Goal: Task Accomplishment & Management: Use online tool/utility

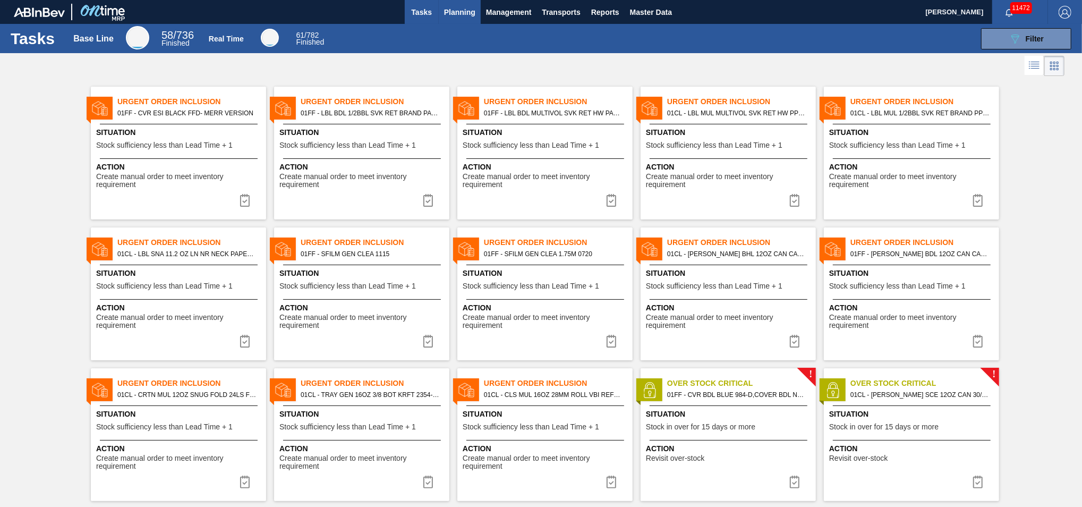
click at [453, 12] on span "Planning" at bounding box center [459, 12] width 31 height 13
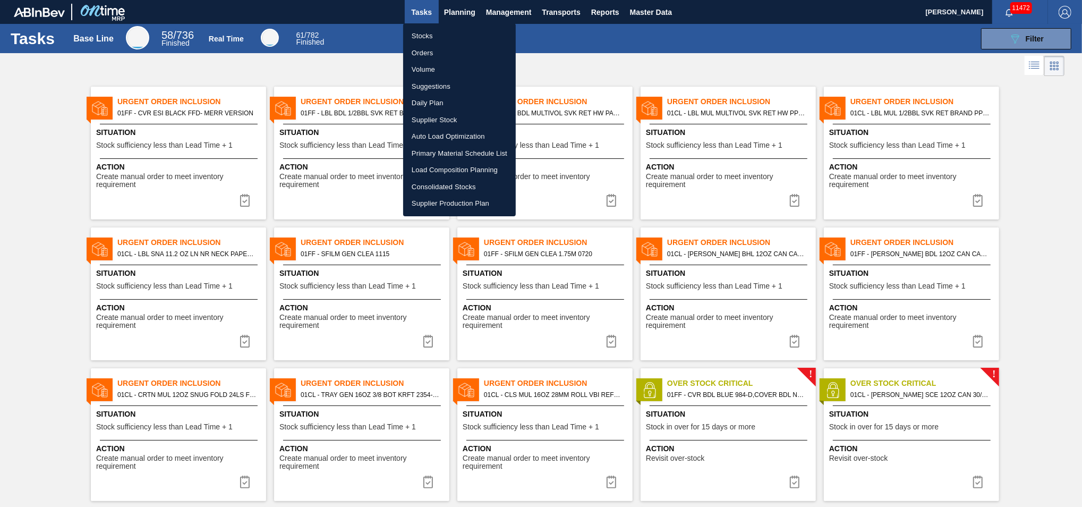
click at [438, 167] on li "Load Composition Planning" at bounding box center [459, 169] width 113 height 17
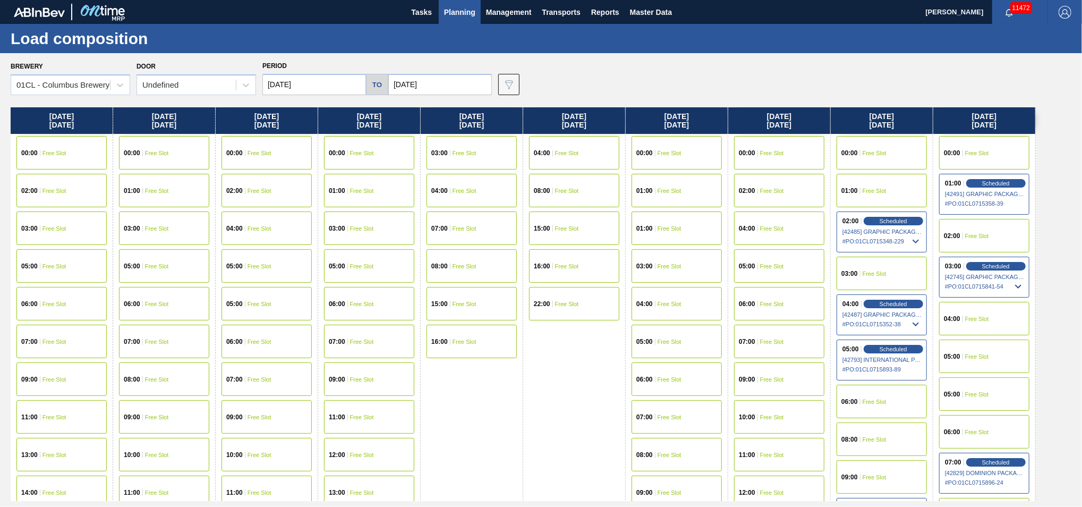
click at [460, 84] on input "09/18/2025" at bounding box center [440, 84] width 104 height 21
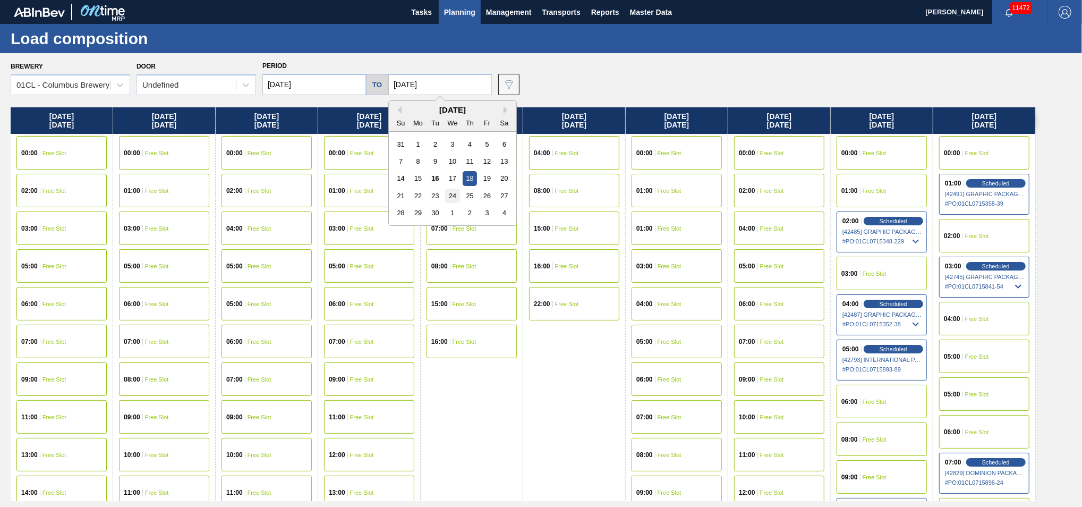
click at [455, 199] on div "24" at bounding box center [452, 196] width 14 height 14
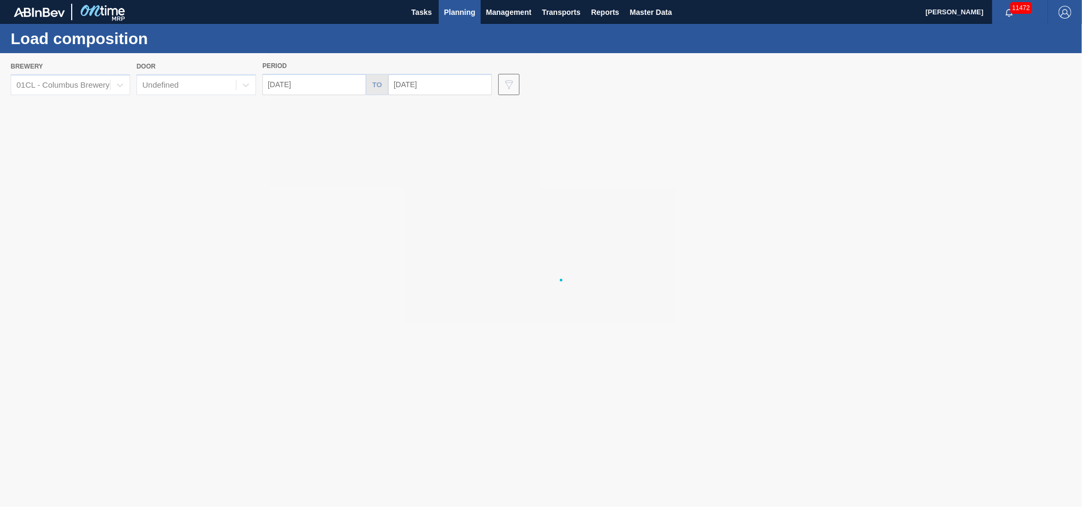
type input "[DATE]"
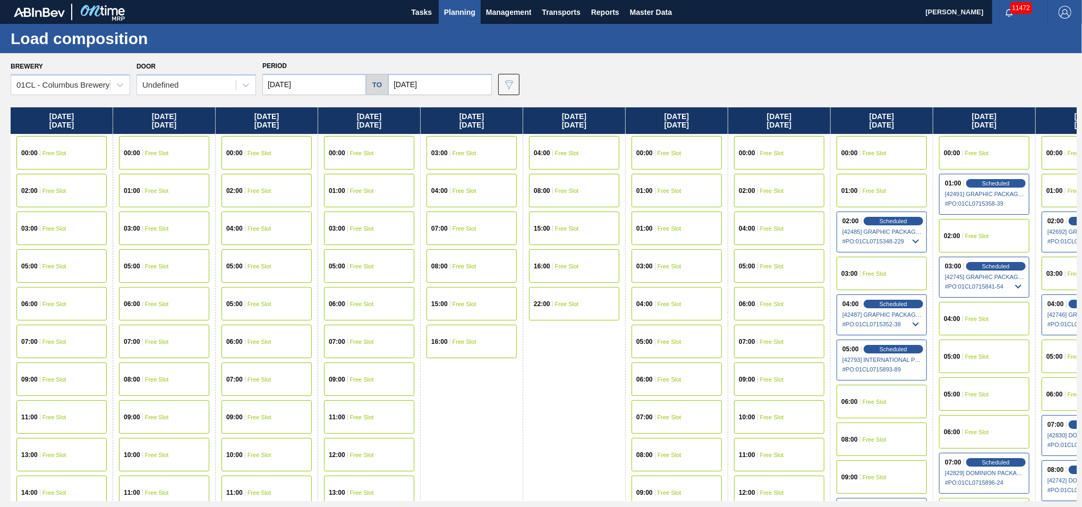
click at [329, 82] on input "[DATE]" at bounding box center [314, 84] width 104 height 21
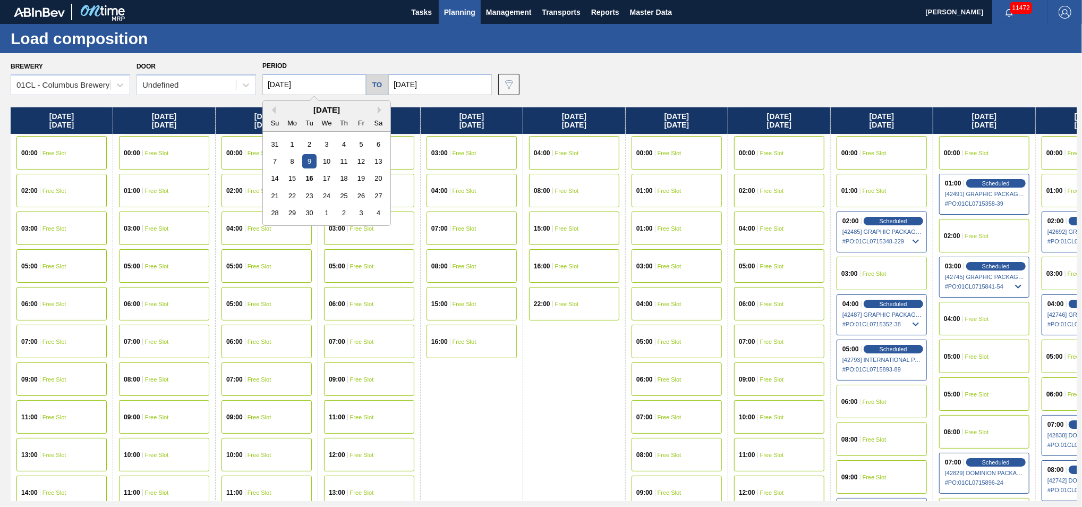
click at [351, 179] on div "14 15 16 17 18 19 20" at bounding box center [326, 178] width 121 height 17
click at [345, 177] on div "18" at bounding box center [344, 178] width 14 height 14
type input "09/18/2025"
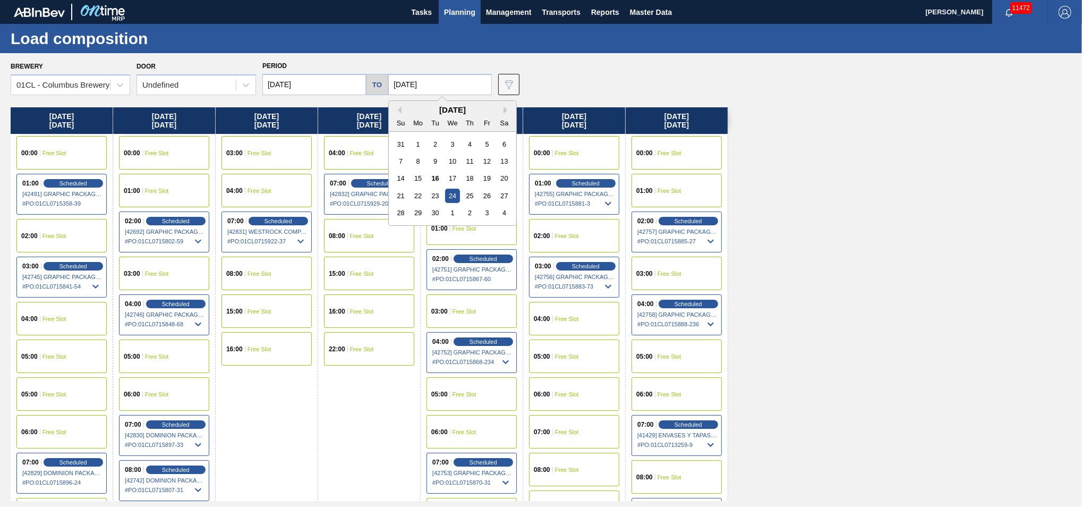
click at [470, 80] on input "[DATE]" at bounding box center [440, 84] width 104 height 21
click at [472, 199] on div "25" at bounding box center [470, 196] width 14 height 14
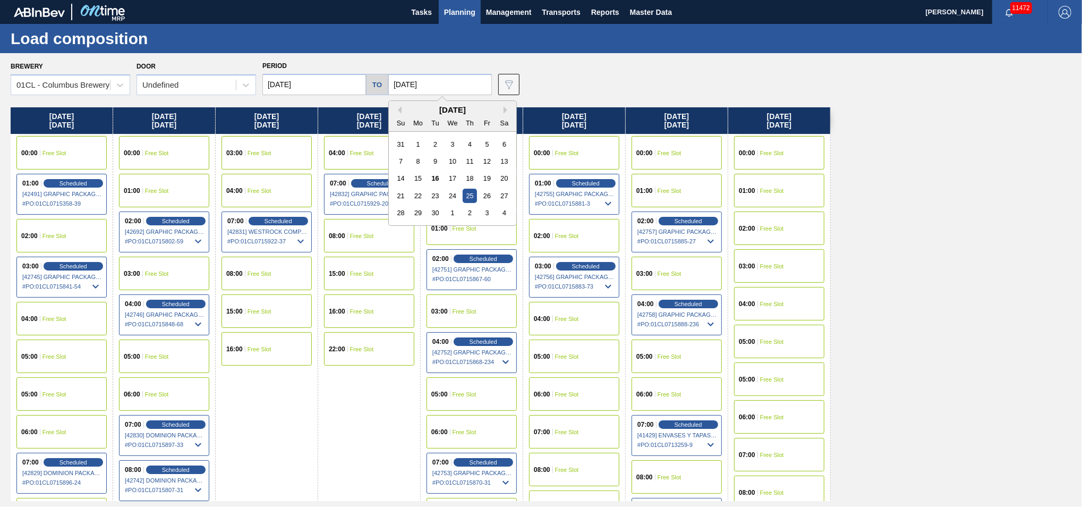
click at [457, 87] on input "[DATE]" at bounding box center [440, 84] width 104 height 21
click at [484, 194] on div "26" at bounding box center [487, 196] width 14 height 14
type input "[DATE]"
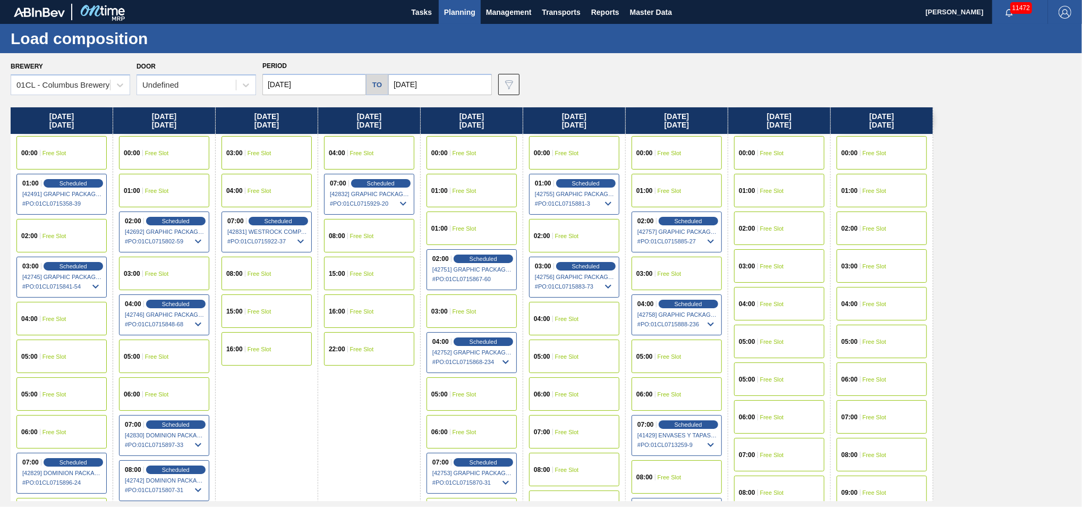
click at [787, 192] on div "01:00 Free Slot" at bounding box center [779, 190] width 90 height 33
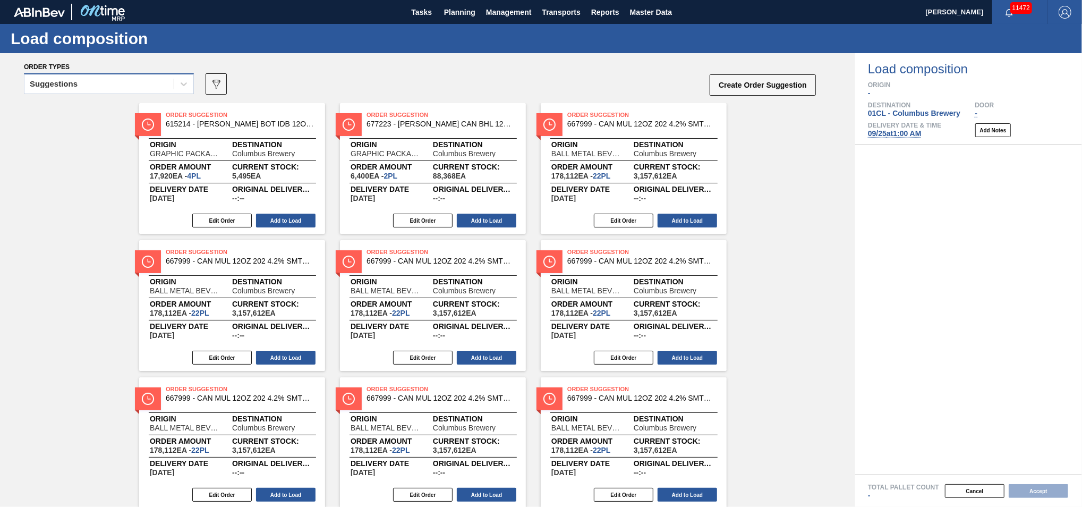
click at [159, 89] on div "Suggestions" at bounding box center [98, 83] width 149 height 15
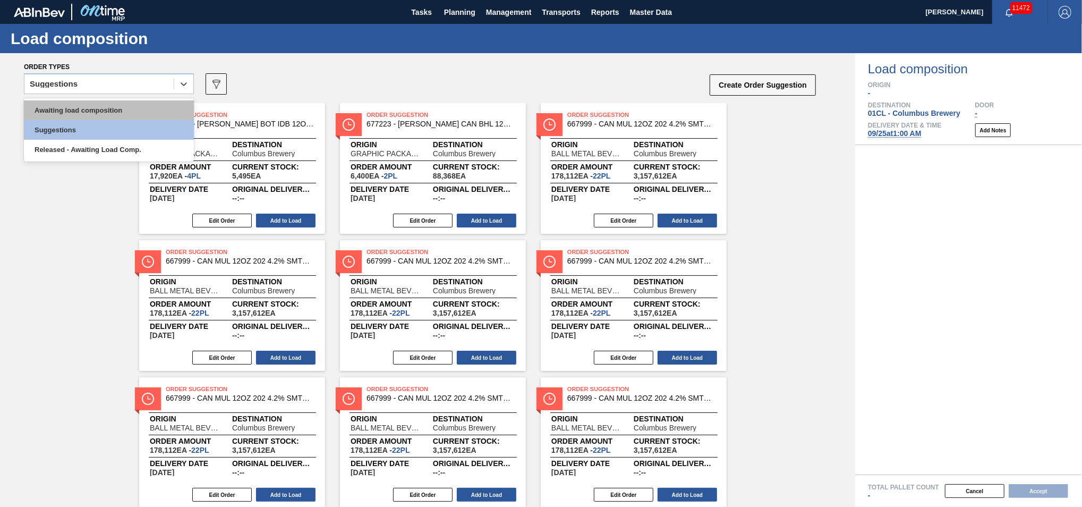
click at [112, 112] on div "Awaiting load composition" at bounding box center [109, 110] width 170 height 20
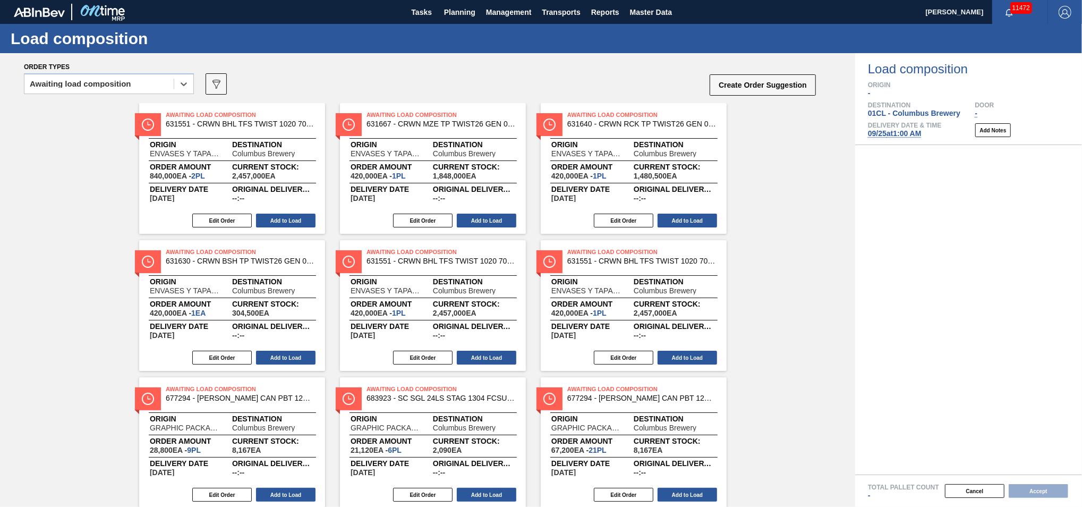
scroll to position [136, 0]
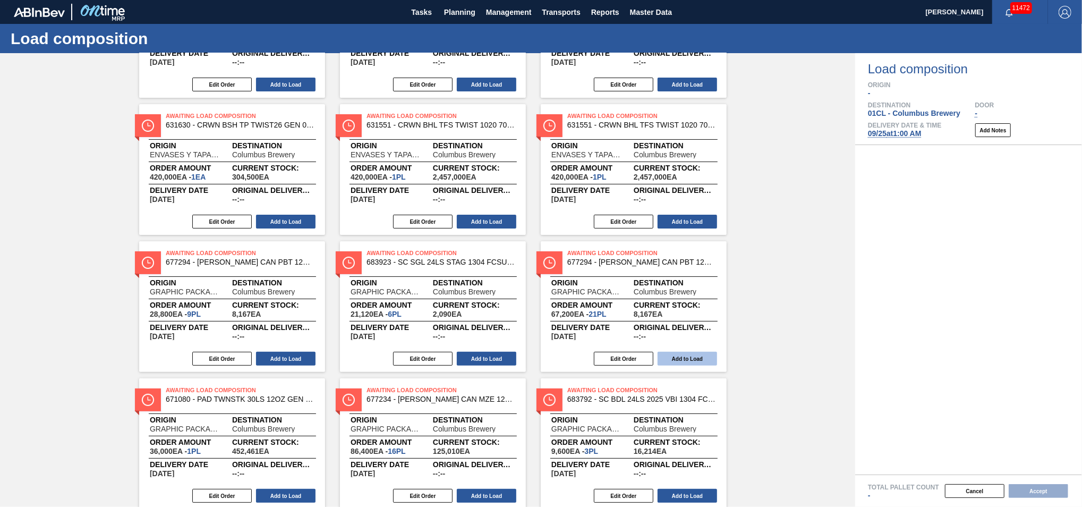
click at [667, 361] on button "Add to Load" at bounding box center [687, 359] width 59 height 14
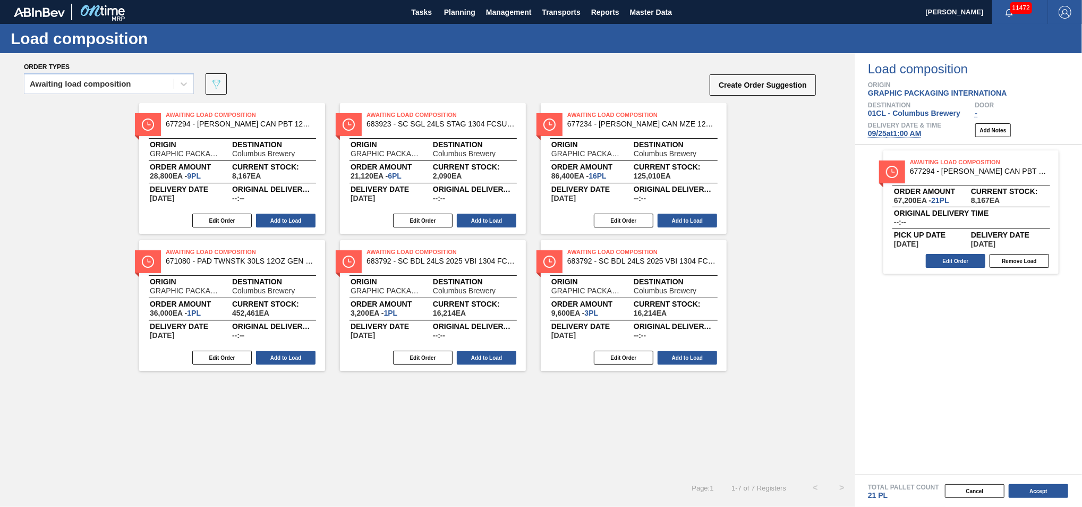
scroll to position [0, 0]
click at [680, 355] on button "Add to Load" at bounding box center [687, 358] width 59 height 14
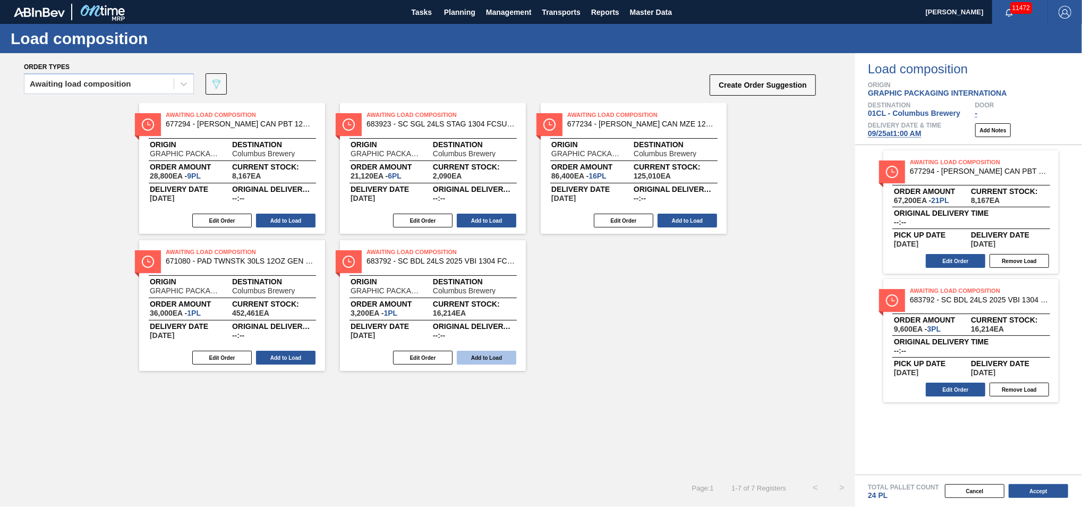
click at [476, 353] on button "Add to Load" at bounding box center [486, 358] width 59 height 14
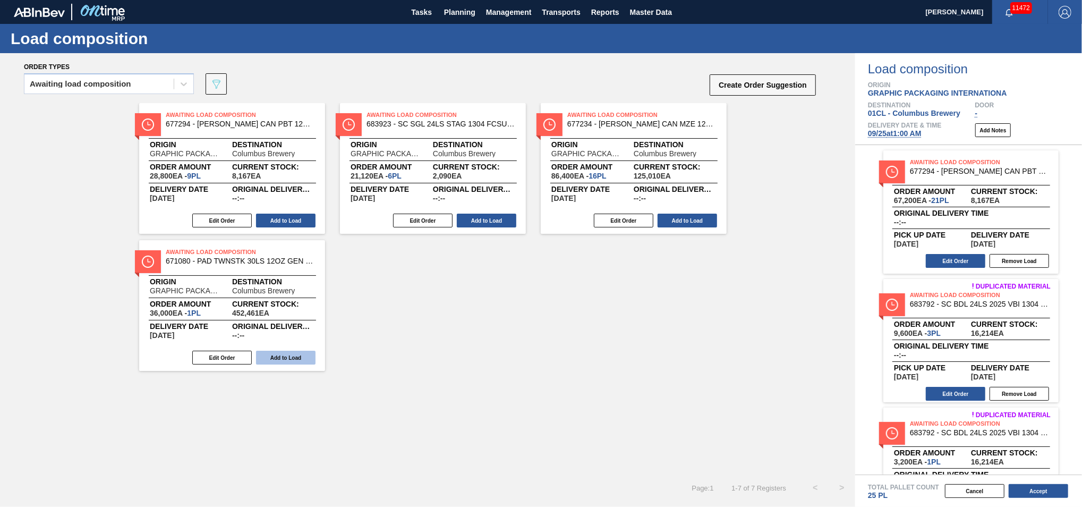
click at [291, 361] on button "Add to Load" at bounding box center [285, 358] width 59 height 14
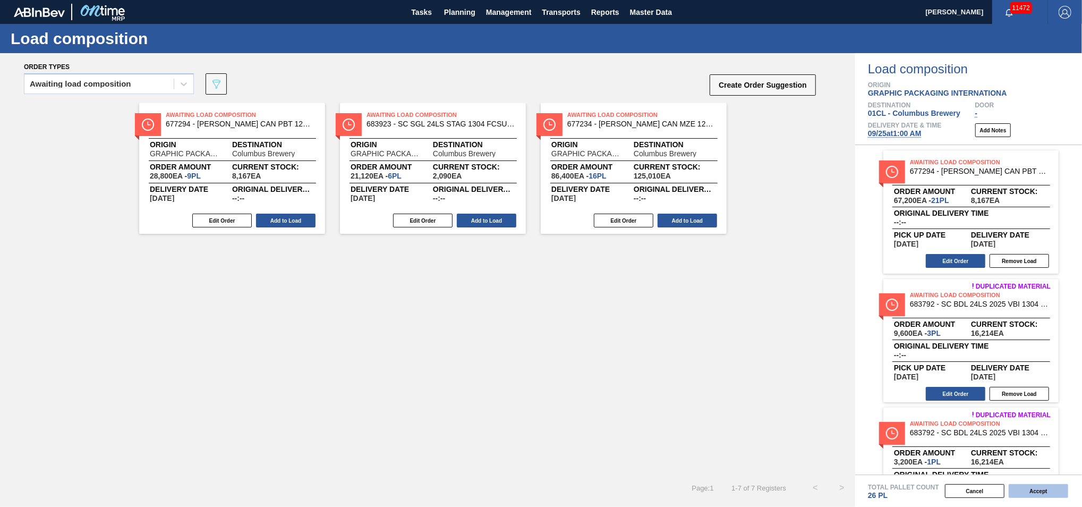
click at [1034, 491] on button "Accept" at bounding box center [1038, 491] width 59 height 14
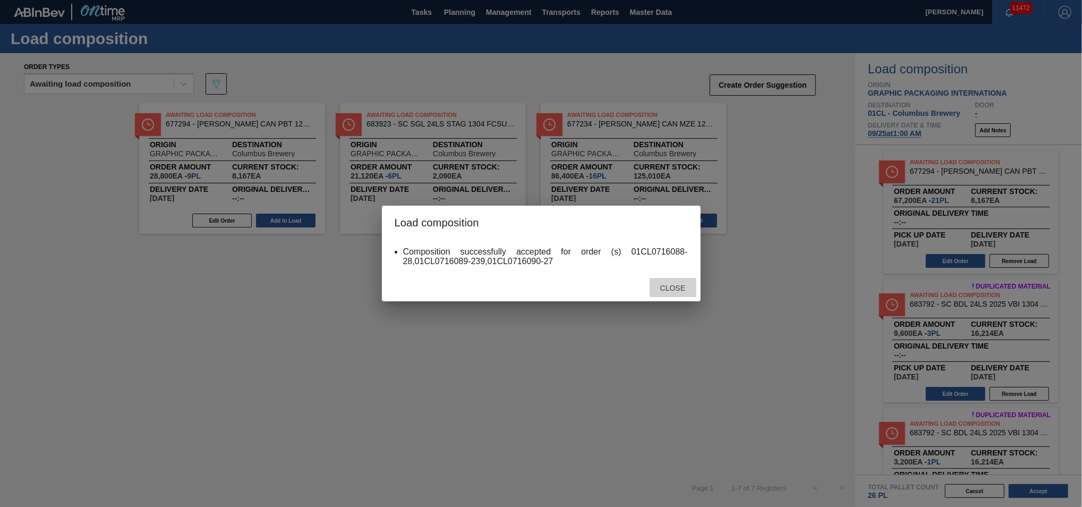
click at [662, 285] on span "Close" at bounding box center [673, 288] width 42 height 8
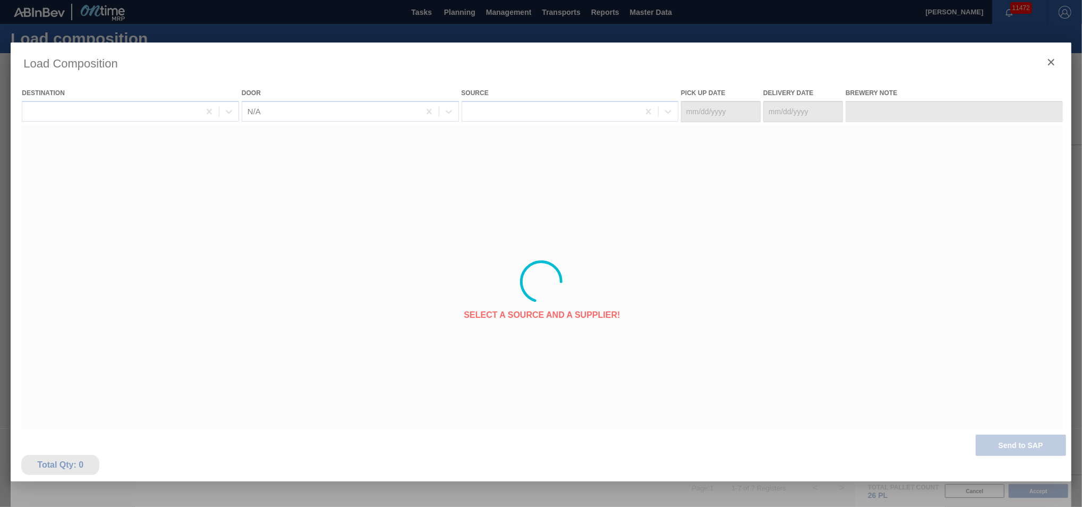
type Date "[DATE]"
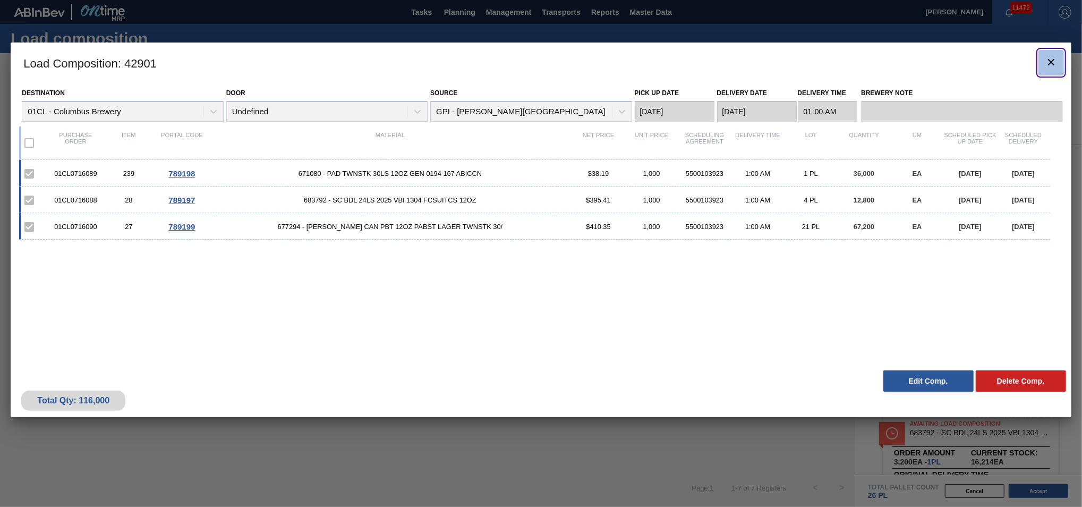
click at [1052, 63] on icon "botão de ícone" at bounding box center [1051, 62] width 6 height 6
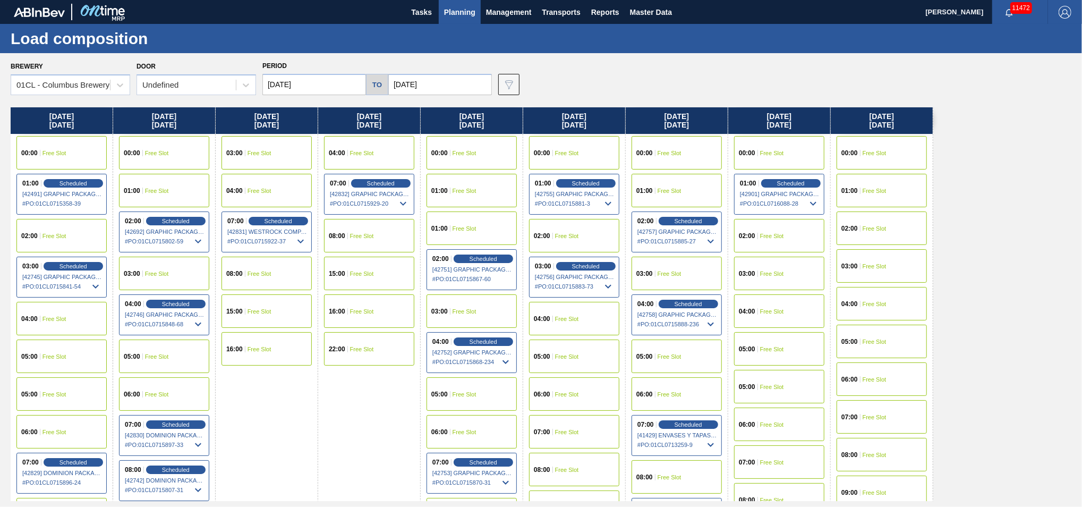
click at [885, 232] on div "02:00 Free Slot" at bounding box center [882, 227] width 90 height 33
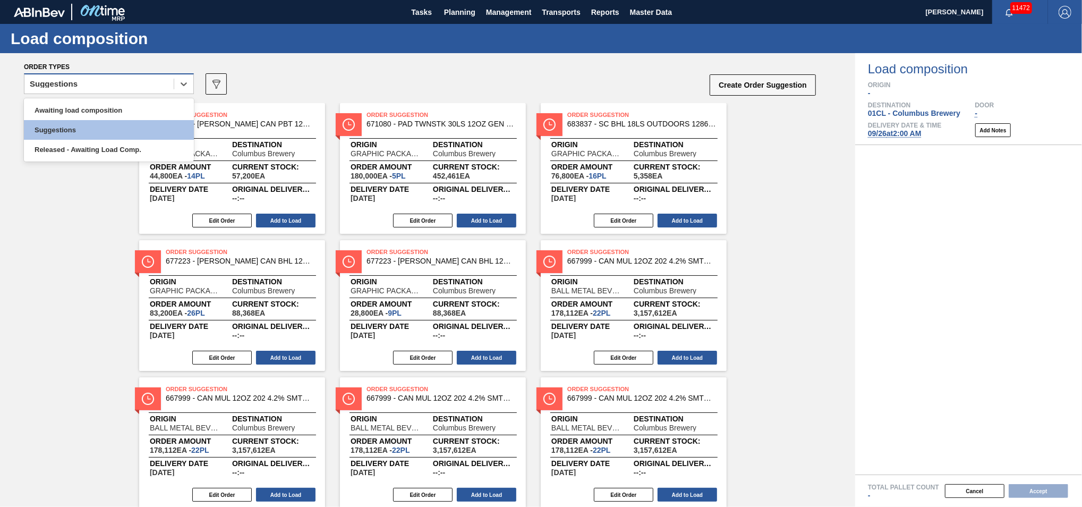
click at [172, 87] on div "Suggestions" at bounding box center [98, 83] width 149 height 15
click at [148, 105] on div "Awaiting load composition" at bounding box center [109, 110] width 170 height 20
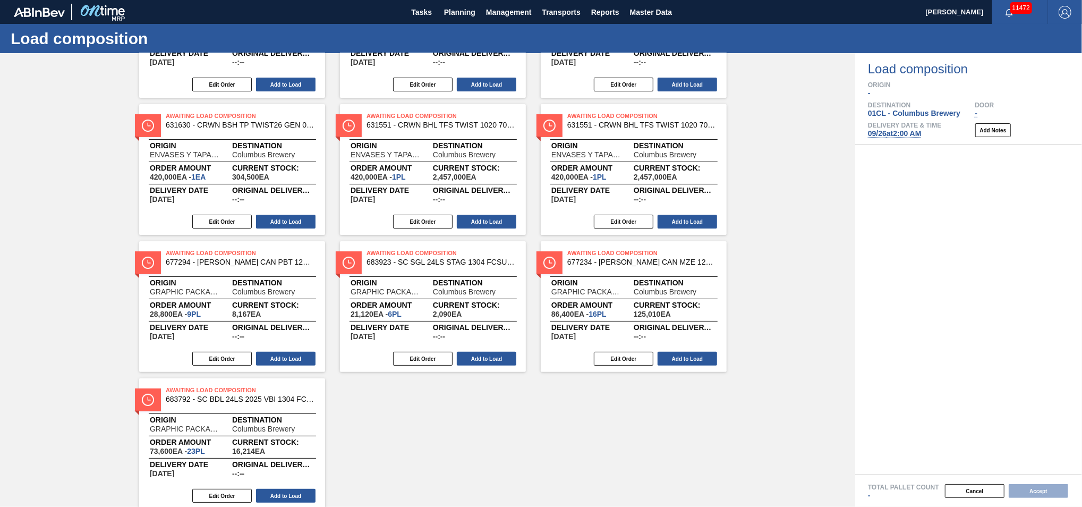
scroll to position [170, 0]
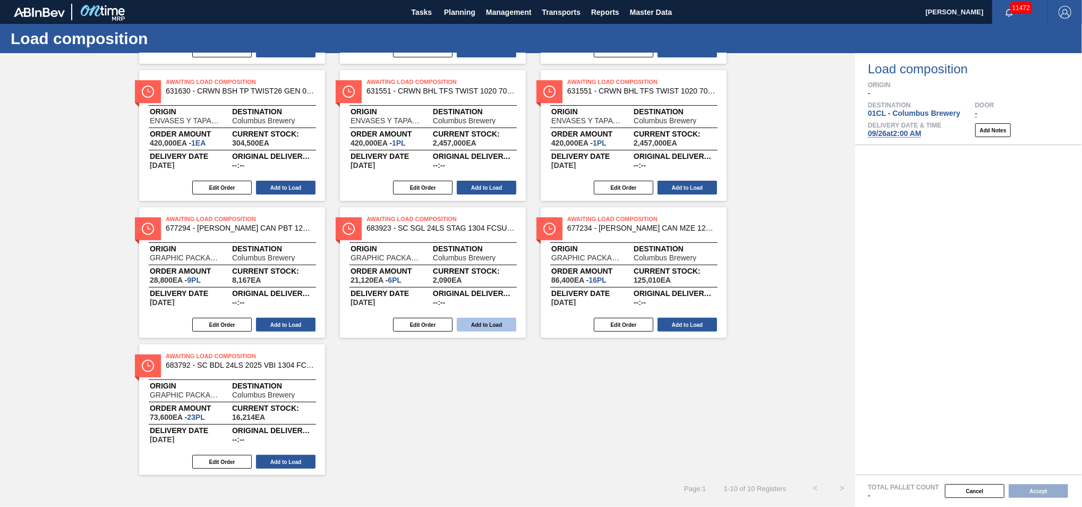
click at [471, 325] on button "Add to Load" at bounding box center [486, 325] width 59 height 14
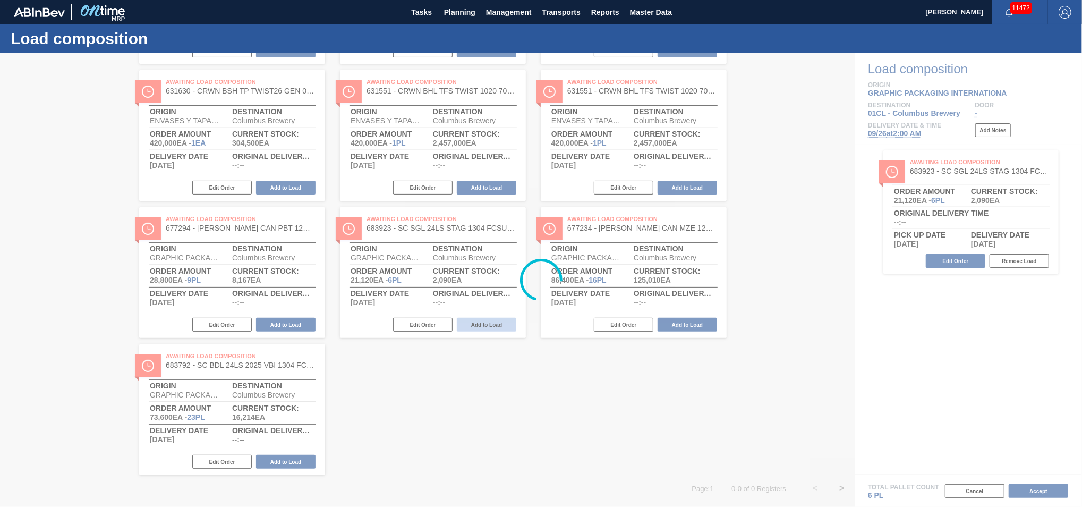
scroll to position [0, 0]
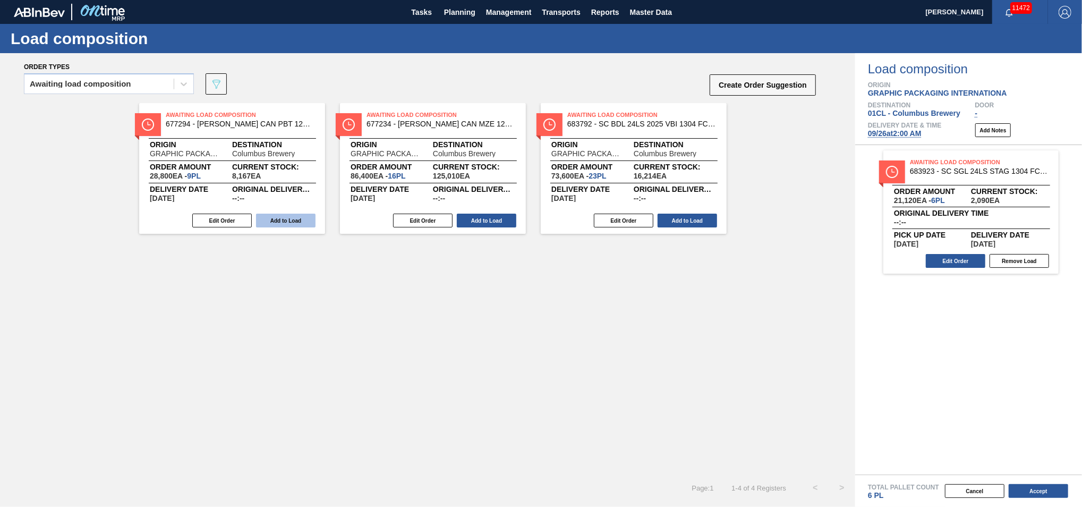
click at [298, 222] on button "Add to Load" at bounding box center [285, 221] width 59 height 14
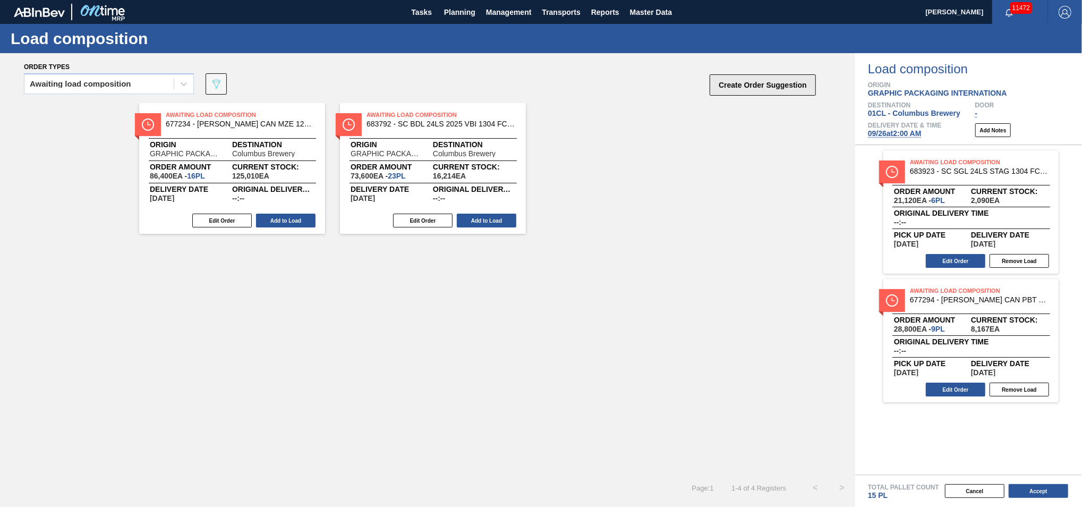
click at [790, 86] on button "Create Order Suggestion" at bounding box center [763, 84] width 106 height 21
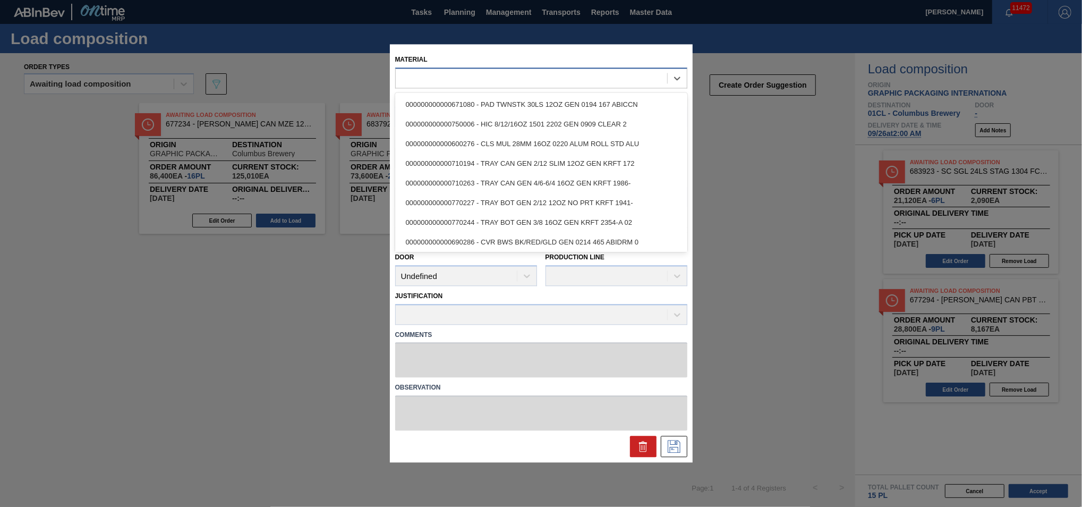
click at [448, 81] on div at bounding box center [531, 78] width 271 height 15
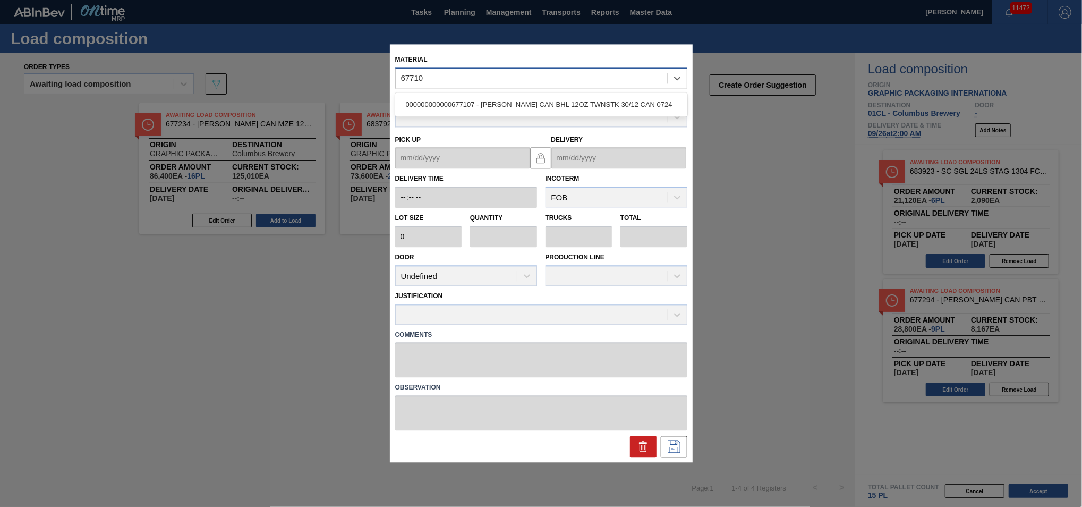
type input "677107"
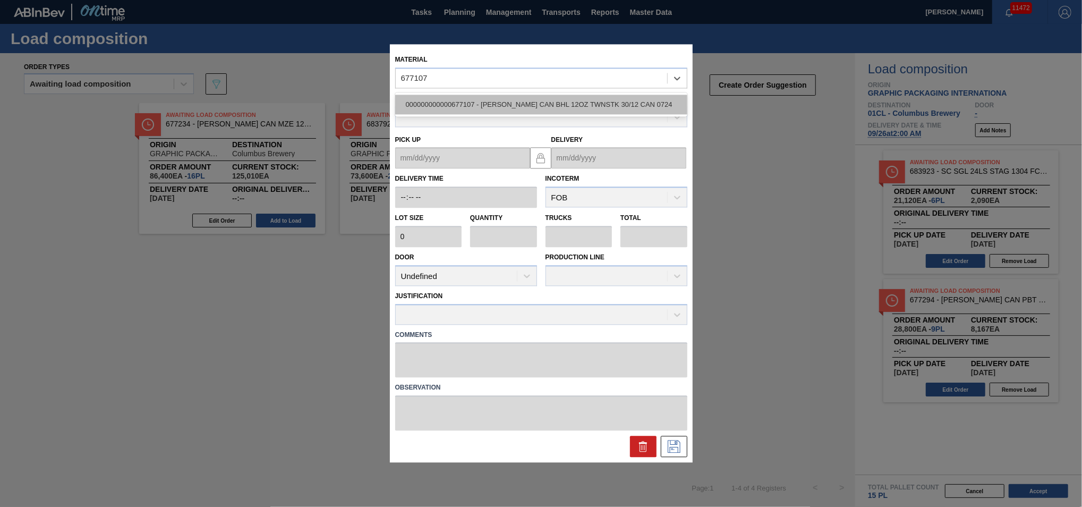
click at [581, 108] on div "000000000000677107 - CARR CAN BHL 12OZ TWNSTK 30/12 CAN 0724" at bounding box center [541, 105] width 292 height 20
type input "3,200"
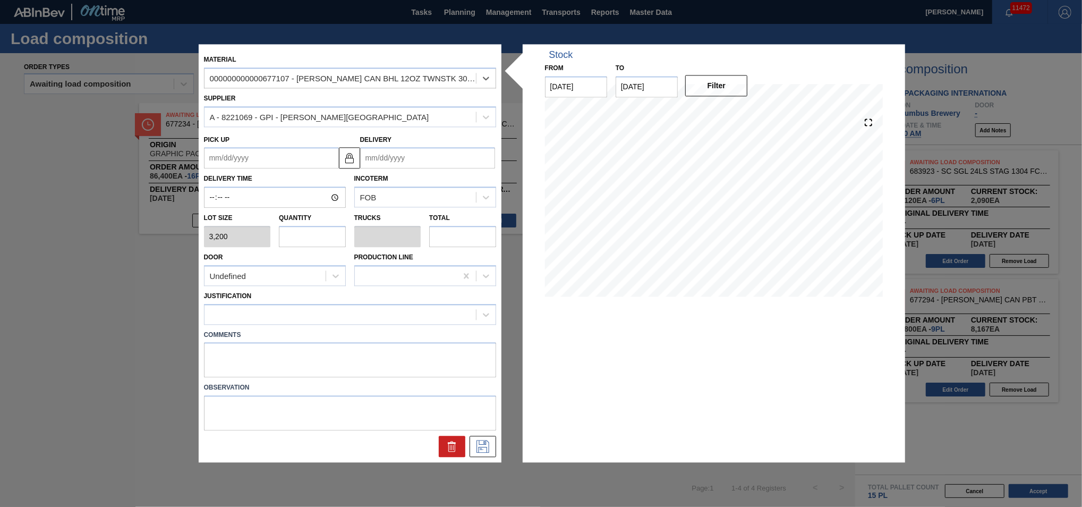
click at [419, 163] on input "Delivery" at bounding box center [427, 158] width 135 height 21
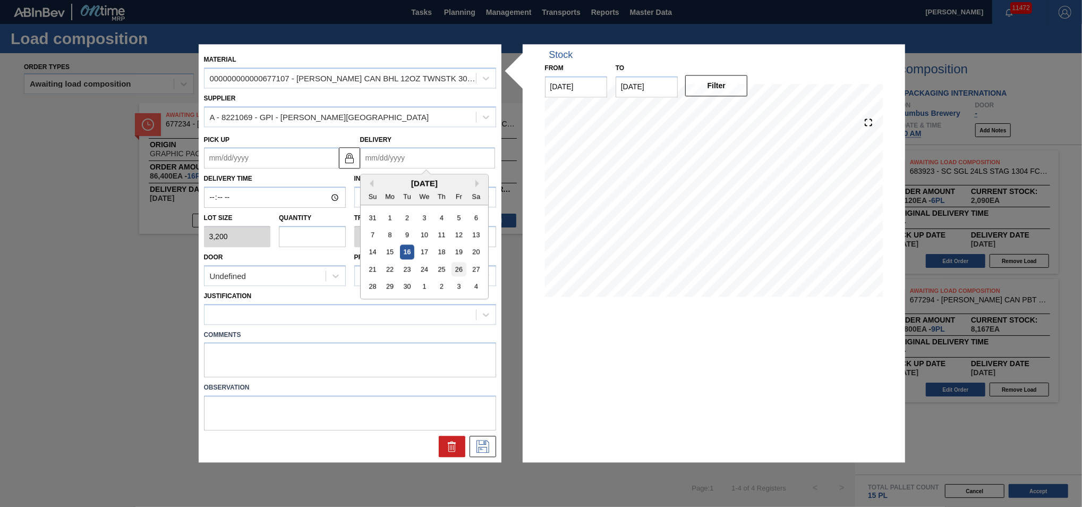
click at [455, 270] on div "26" at bounding box center [459, 269] width 14 height 14
type up "[DATE]"
type input "[DATE]"
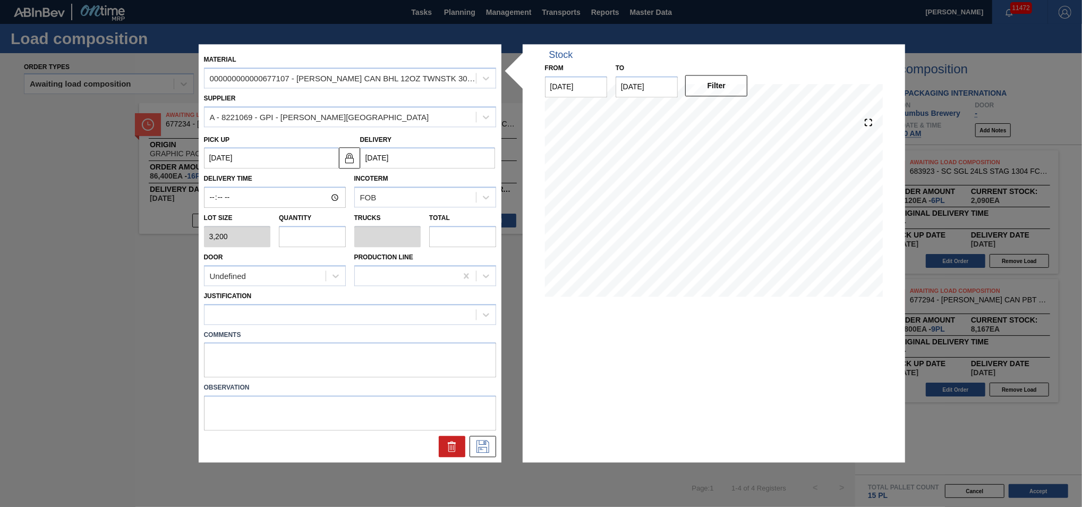
click at [321, 240] on input "text" at bounding box center [312, 236] width 67 height 21
type input "1"
type input "0.038"
type input "3,200"
type input "11"
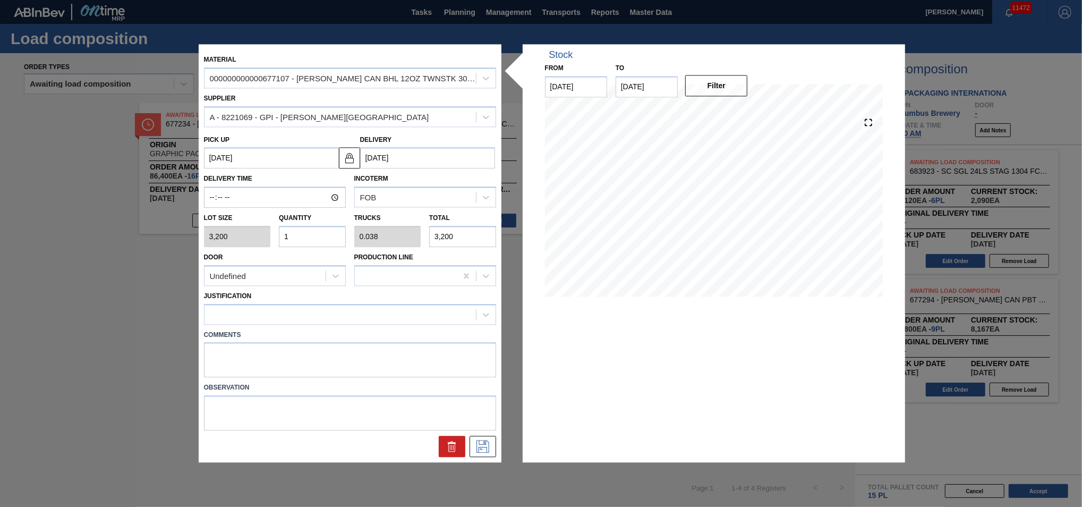
type input "0.423"
type input "35,200"
type input "11"
click at [381, 321] on div at bounding box center [350, 314] width 292 height 21
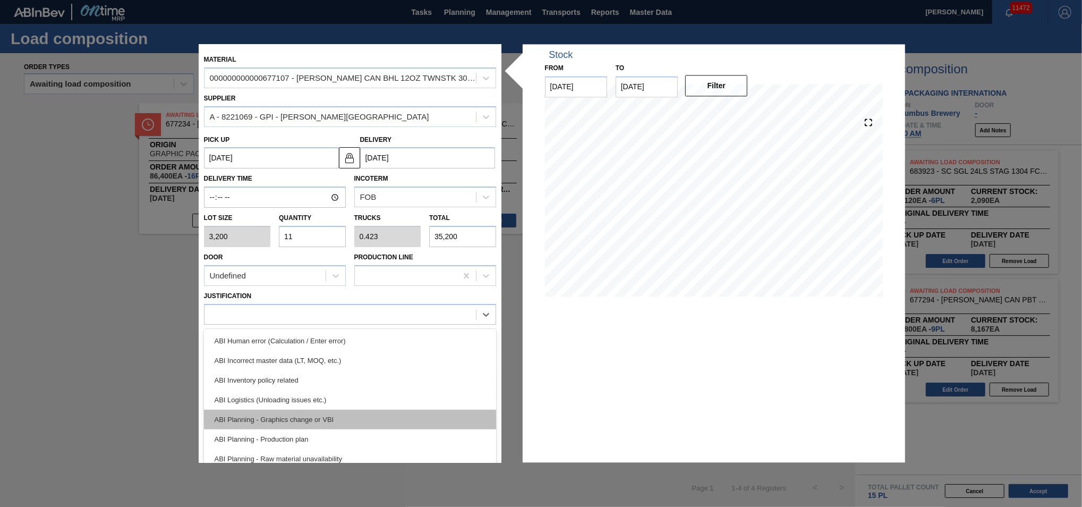
click at [355, 415] on div "ABI Planning - Graphics change or VBI" at bounding box center [350, 420] width 292 height 20
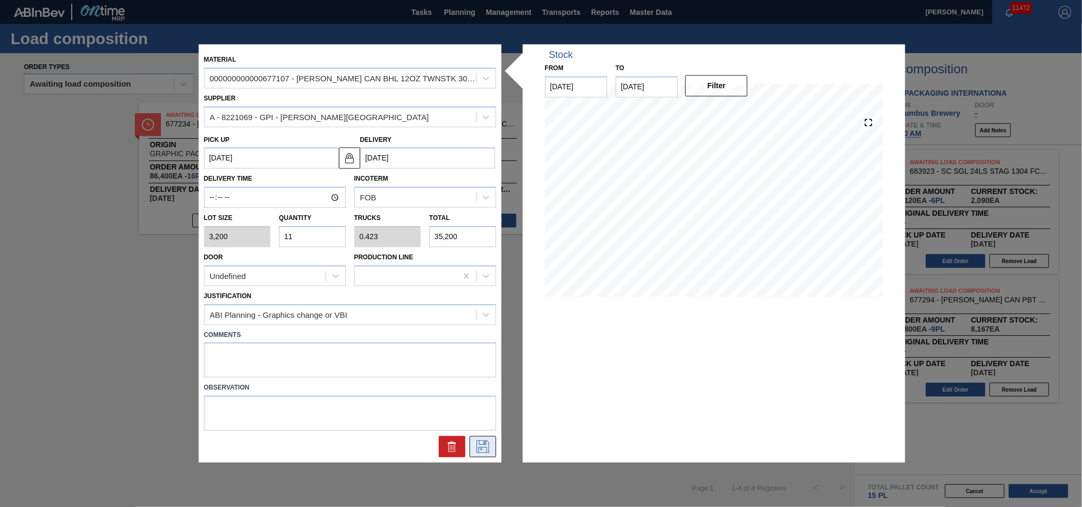
click at [480, 443] on icon at bounding box center [482, 446] width 17 height 13
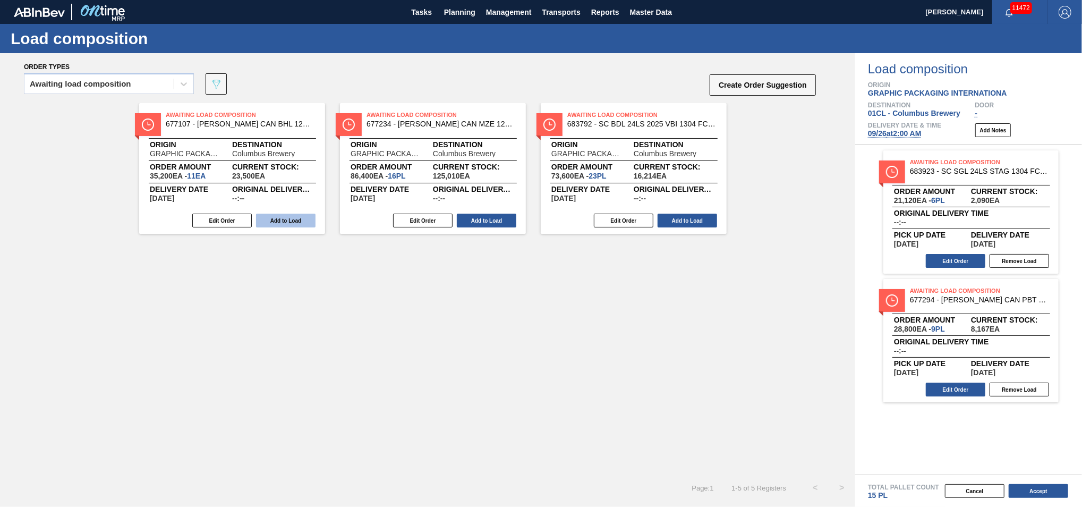
click at [296, 218] on button "Add to Load" at bounding box center [285, 221] width 59 height 14
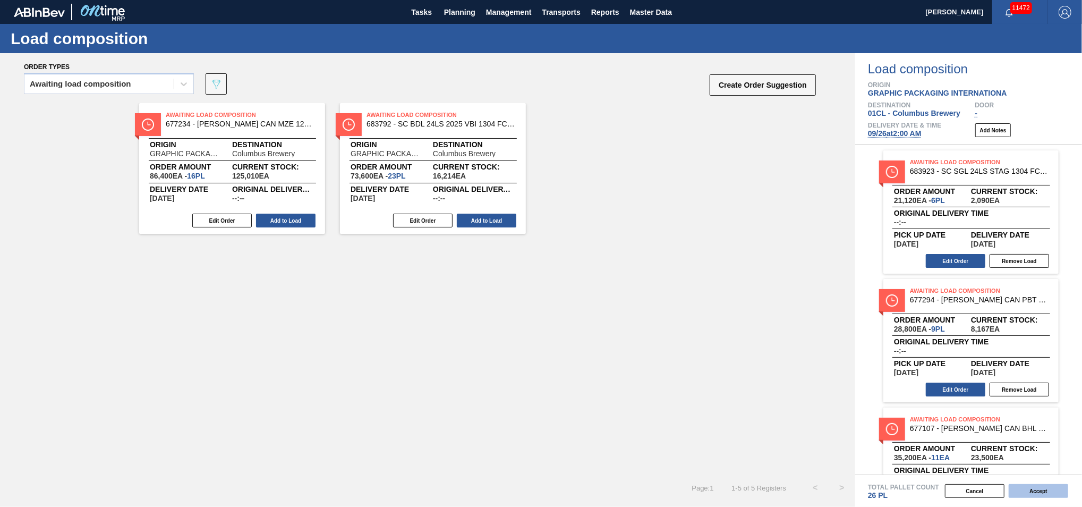
click at [1034, 488] on button "Accept" at bounding box center [1038, 491] width 59 height 14
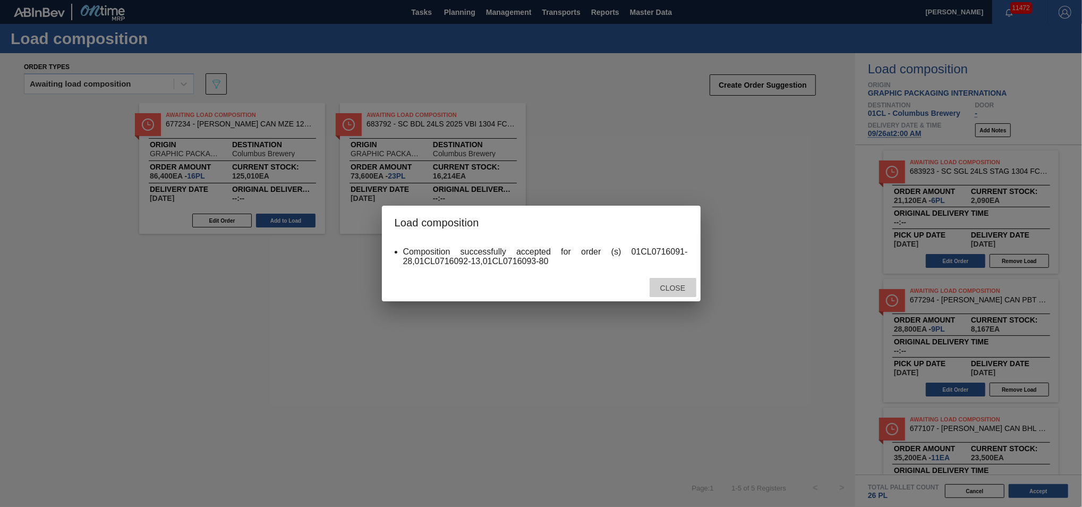
click at [673, 287] on span "Close" at bounding box center [673, 288] width 42 height 8
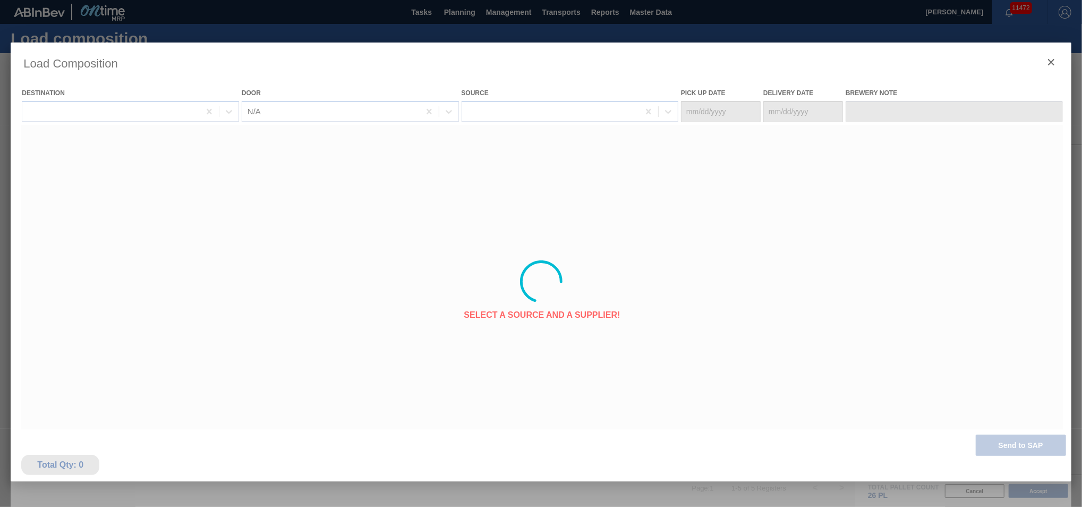
type Date "[DATE]"
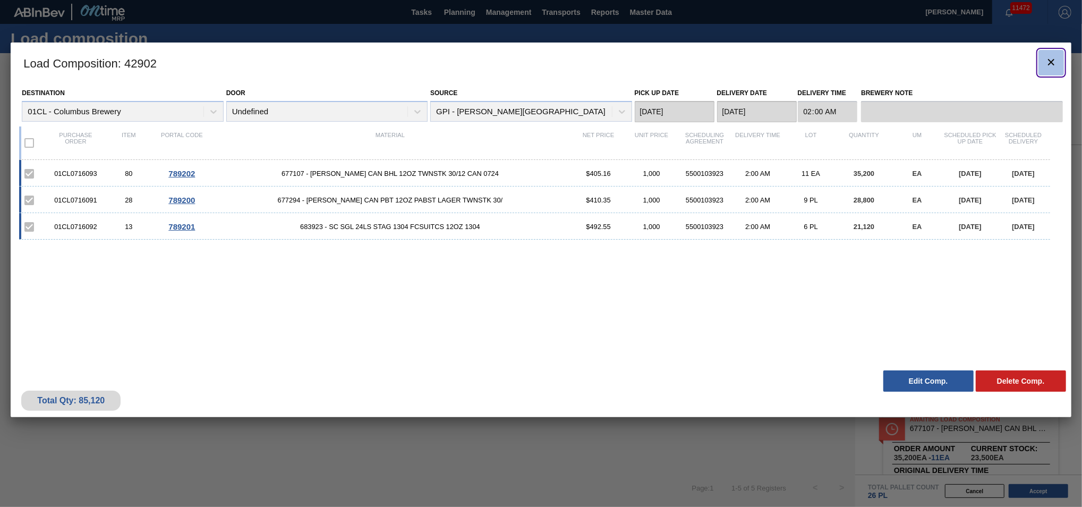
click at [1055, 64] on icon "botão de ícone" at bounding box center [1051, 62] width 13 height 13
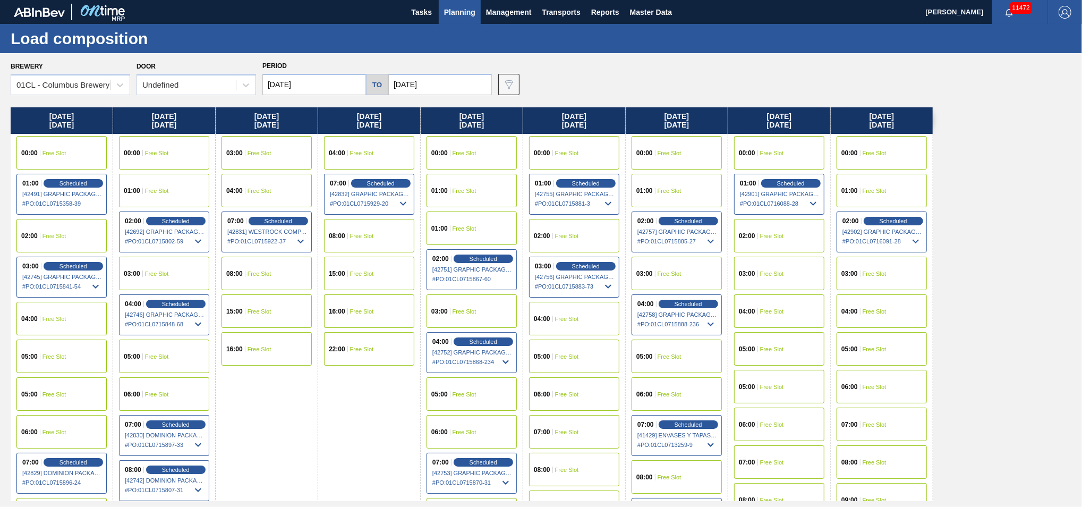
click at [865, 312] on span "Free Slot" at bounding box center [875, 311] width 24 height 6
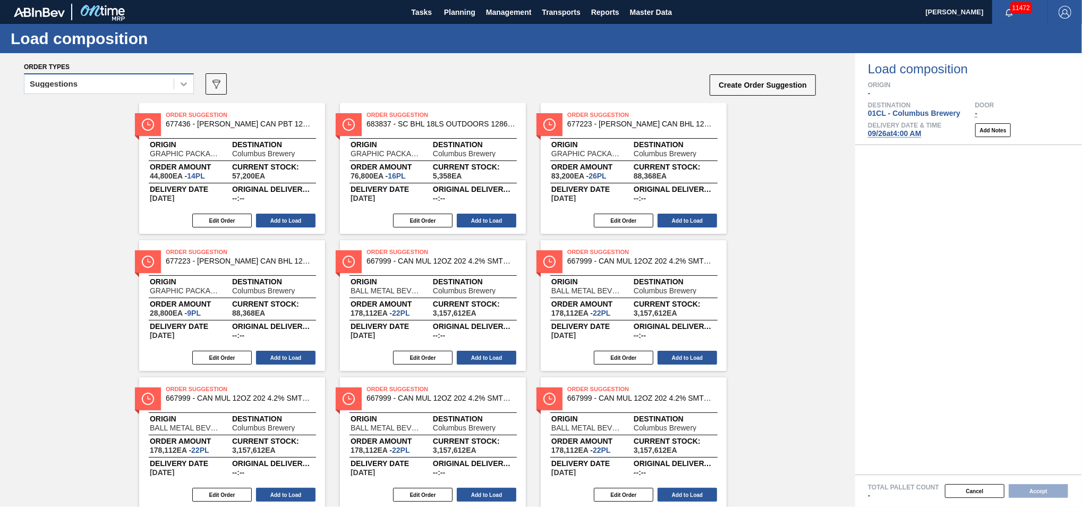
click at [186, 86] on icon at bounding box center [183, 84] width 11 height 11
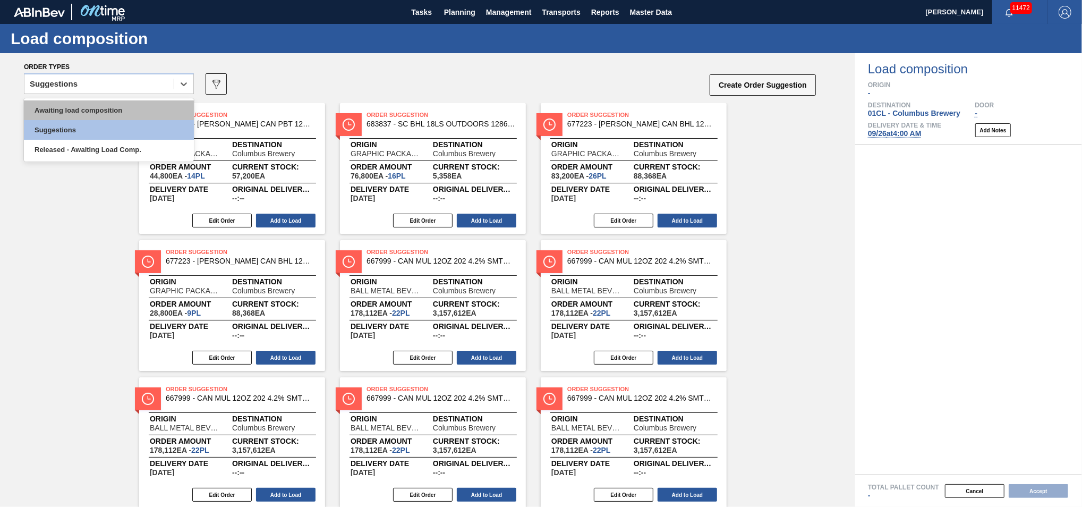
click at [156, 114] on div "Awaiting load composition" at bounding box center [109, 110] width 170 height 20
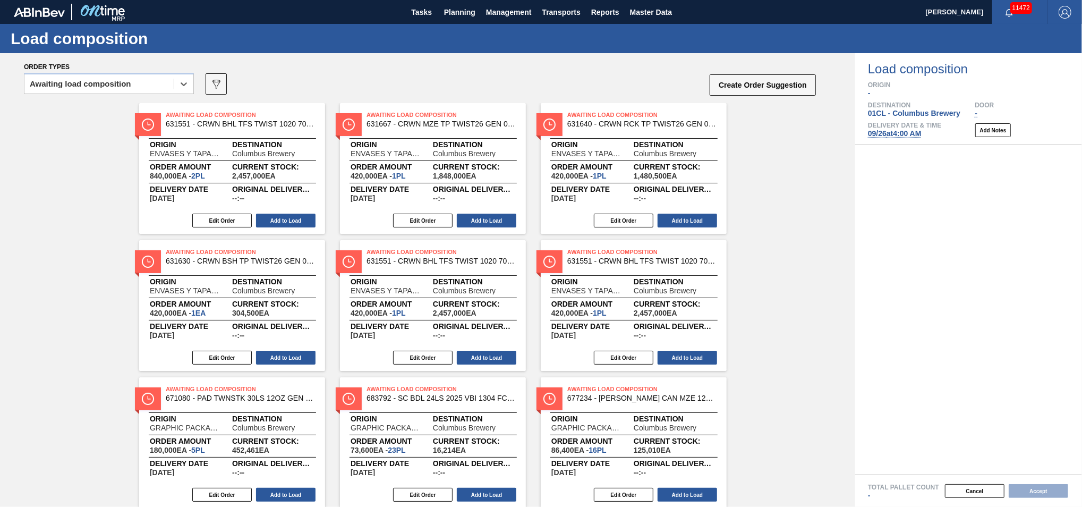
scroll to position [32, 0]
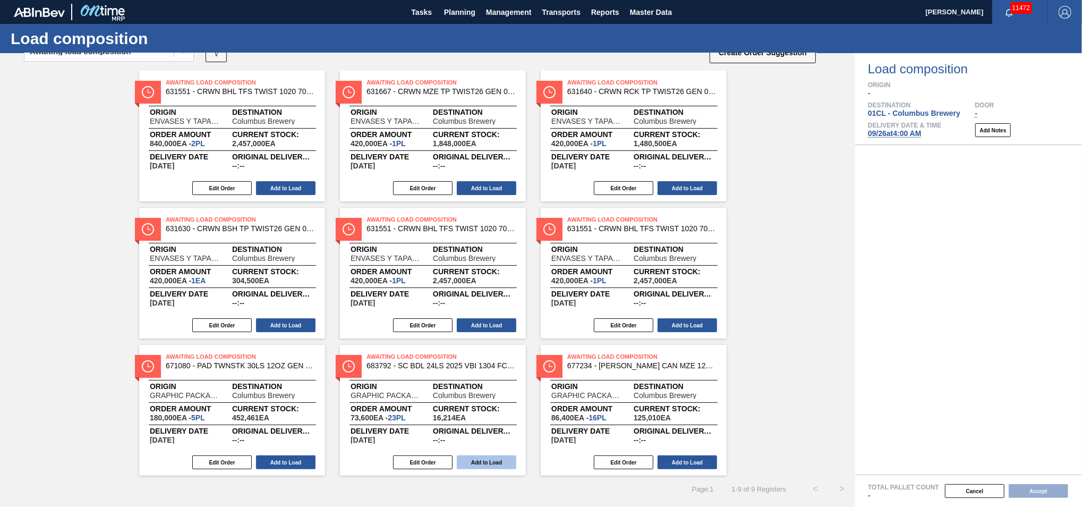
click at [494, 461] on button "Add to Load" at bounding box center [486, 462] width 59 height 14
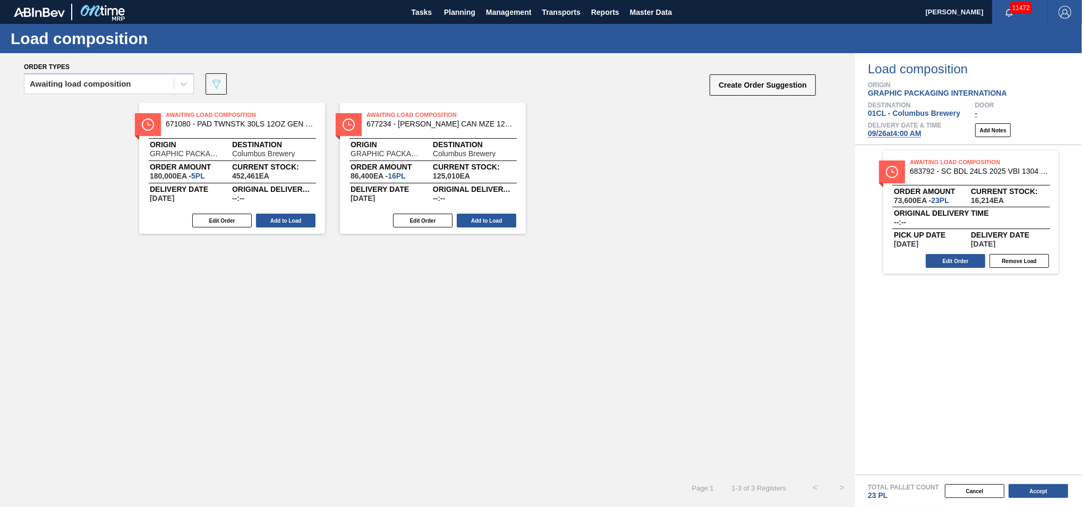
scroll to position [0, 0]
click at [212, 222] on button "Edit Order" at bounding box center [221, 221] width 59 height 14
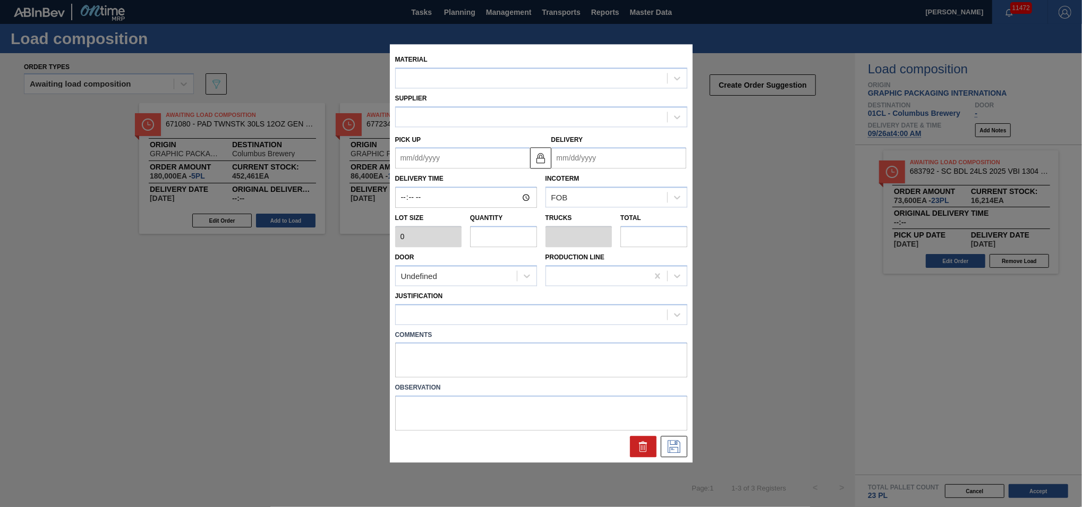
type input "36,000"
type input "5"
type input "0.25"
type input "180,000"
type up "[DATE]"
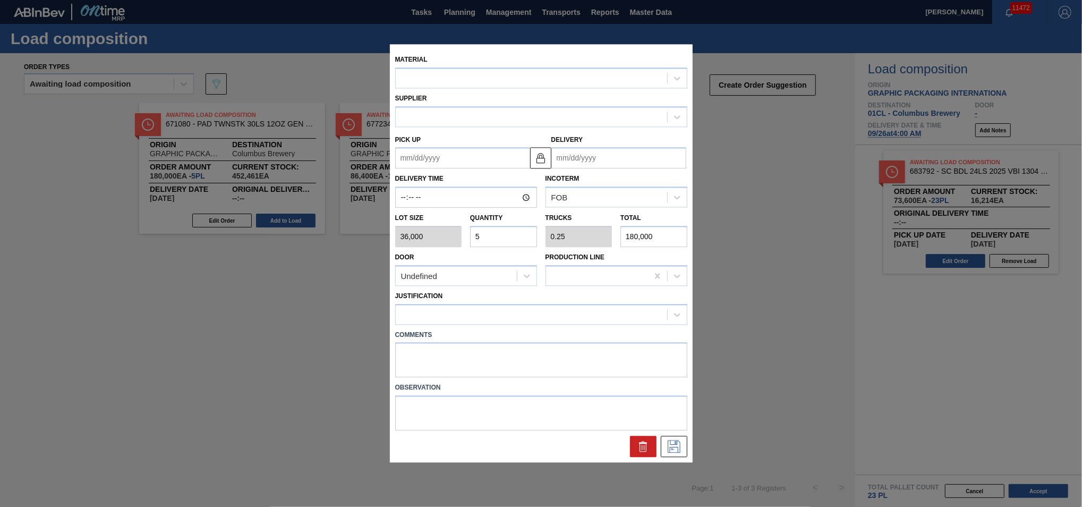
type input "[DATE]"
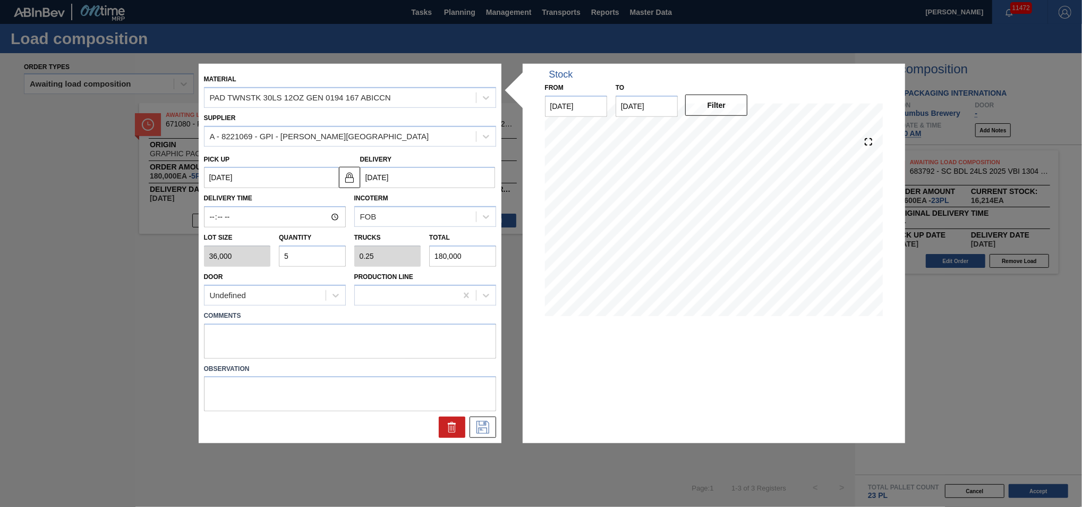
click at [304, 257] on input "5" at bounding box center [312, 255] width 67 height 21
type input "0"
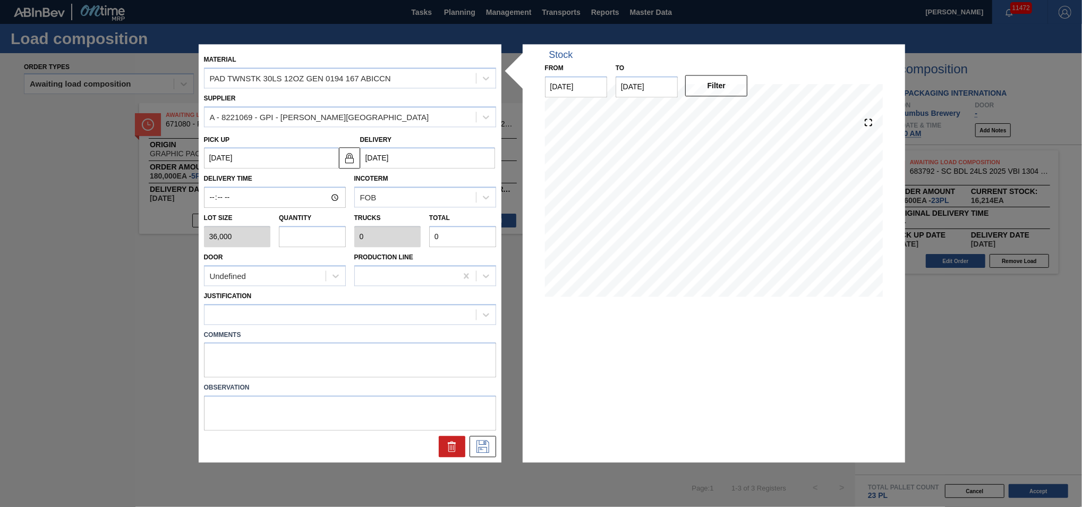
type input "3"
type input "0.15"
type input "108,000"
type input "3"
click at [318, 318] on div at bounding box center [340, 314] width 271 height 15
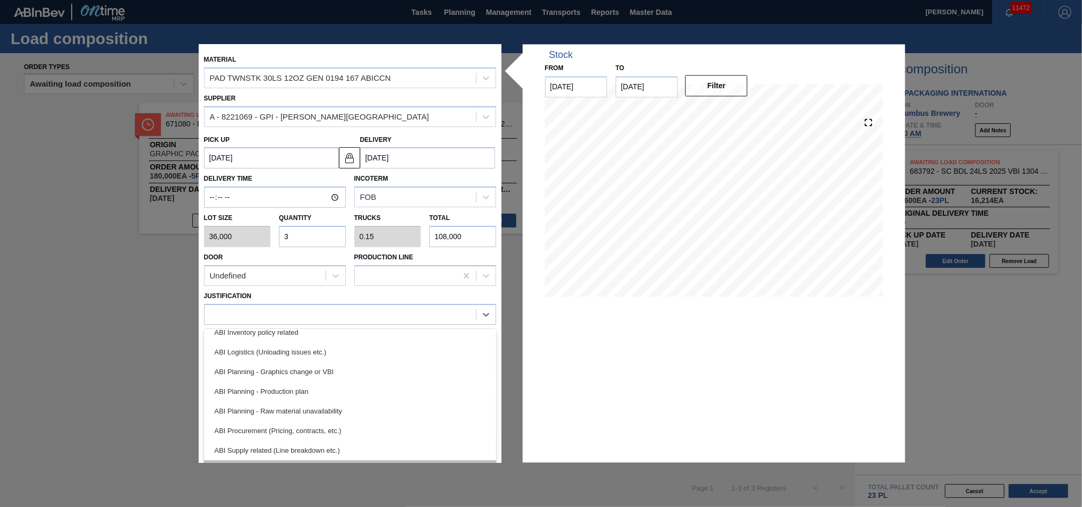
scroll to position [120, 0]
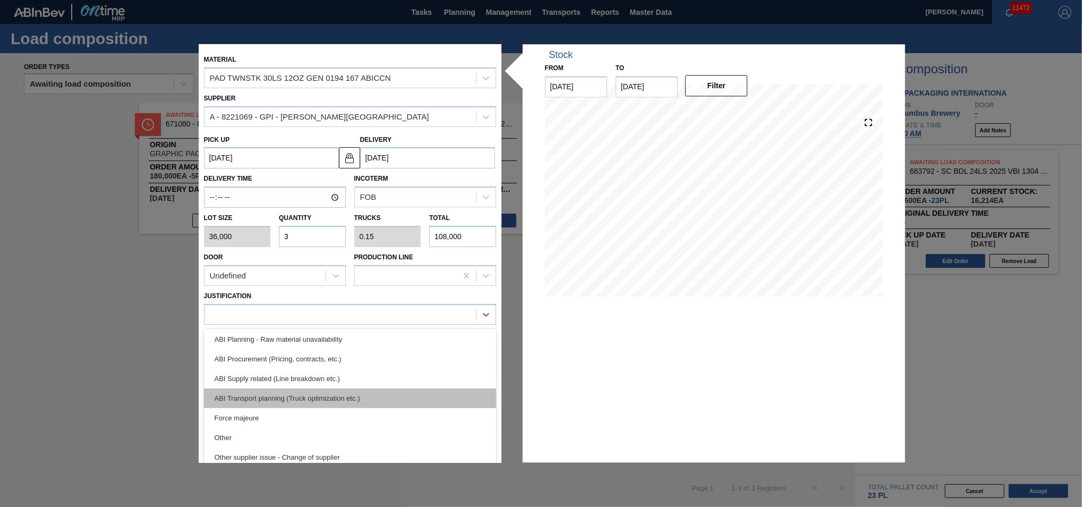
click at [336, 396] on div "ABI Transport planning (Truck optimization etc.)" at bounding box center [350, 398] width 292 height 20
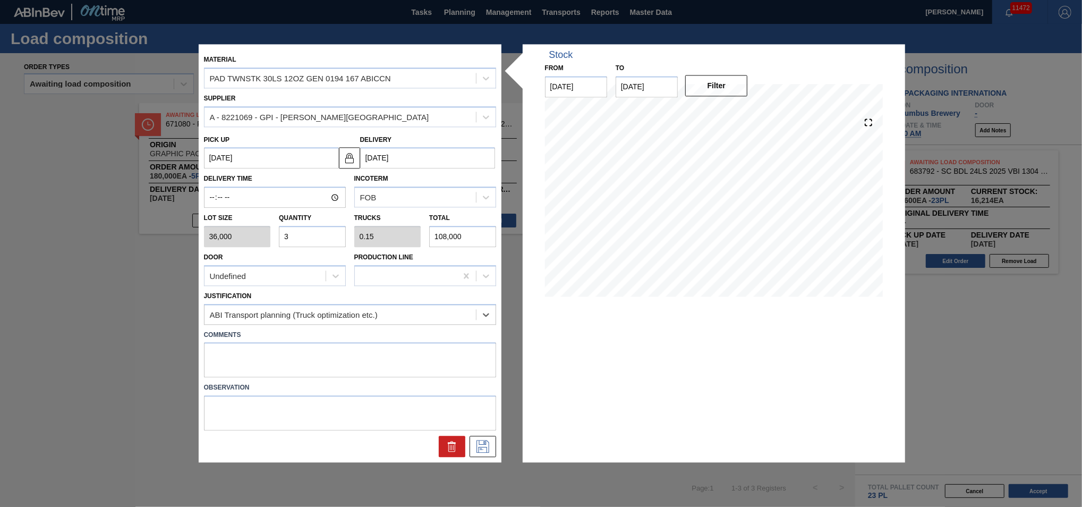
click at [496, 443] on div at bounding box center [350, 446] width 301 height 21
click at [483, 445] on icon at bounding box center [482, 446] width 17 height 13
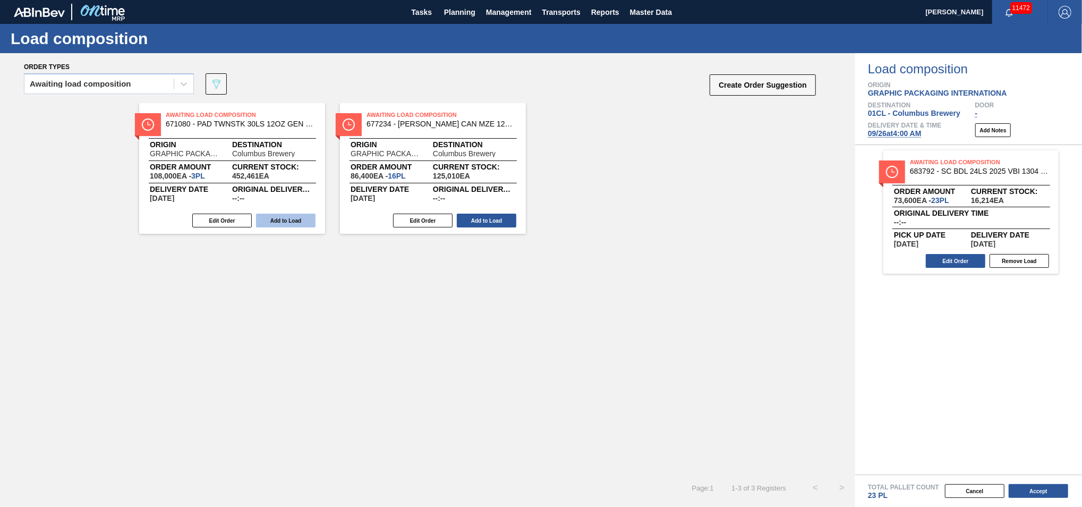
click at [297, 219] on button "Add to Load" at bounding box center [285, 221] width 59 height 14
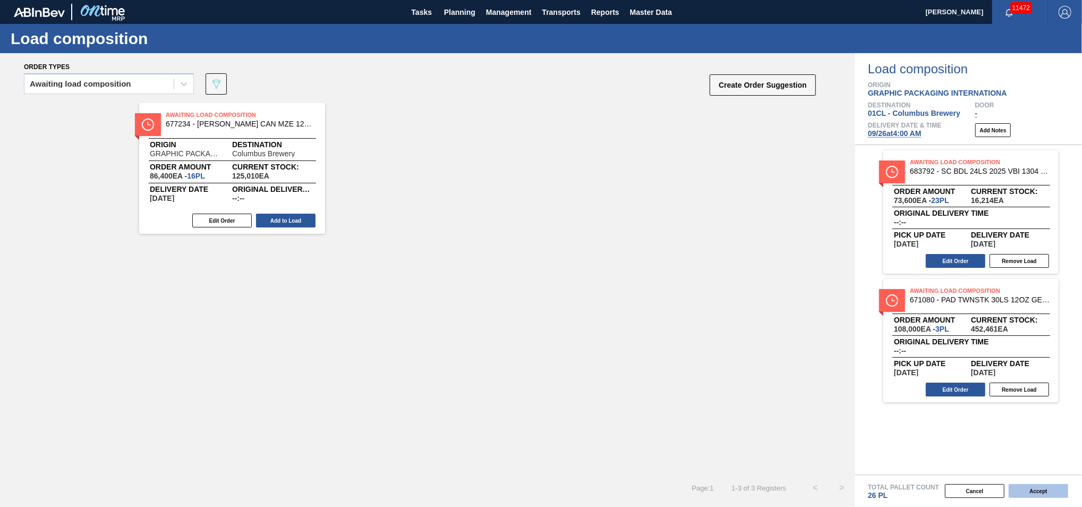
click at [1027, 493] on button "Accept" at bounding box center [1038, 491] width 59 height 14
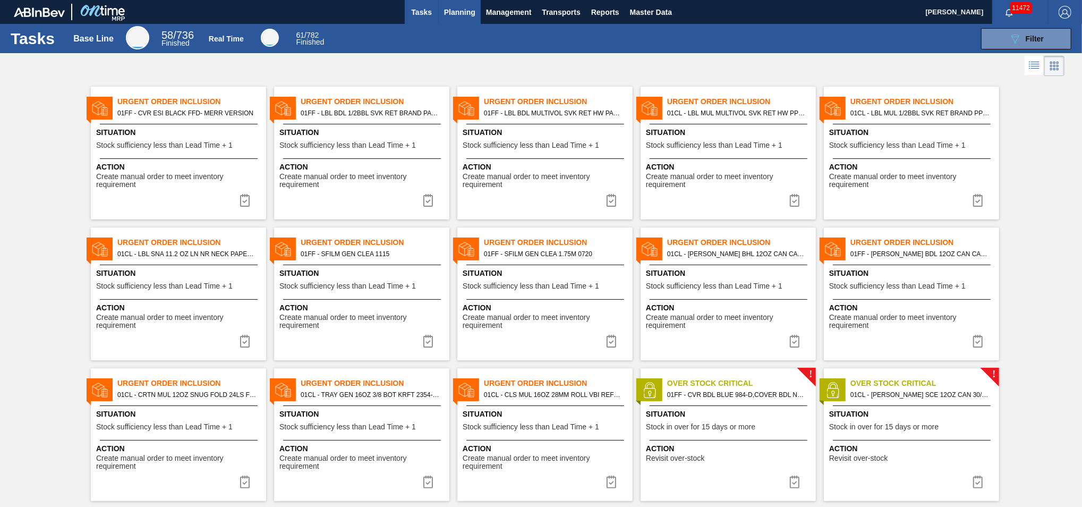
click at [454, 10] on span "Planning" at bounding box center [459, 12] width 31 height 13
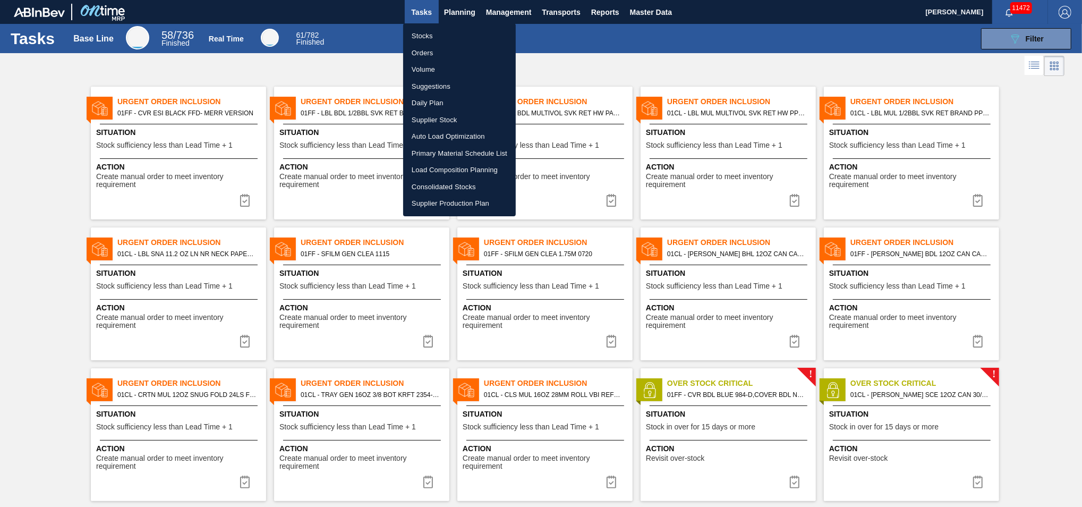
click at [439, 82] on li "Suggestions" at bounding box center [459, 86] width 113 height 17
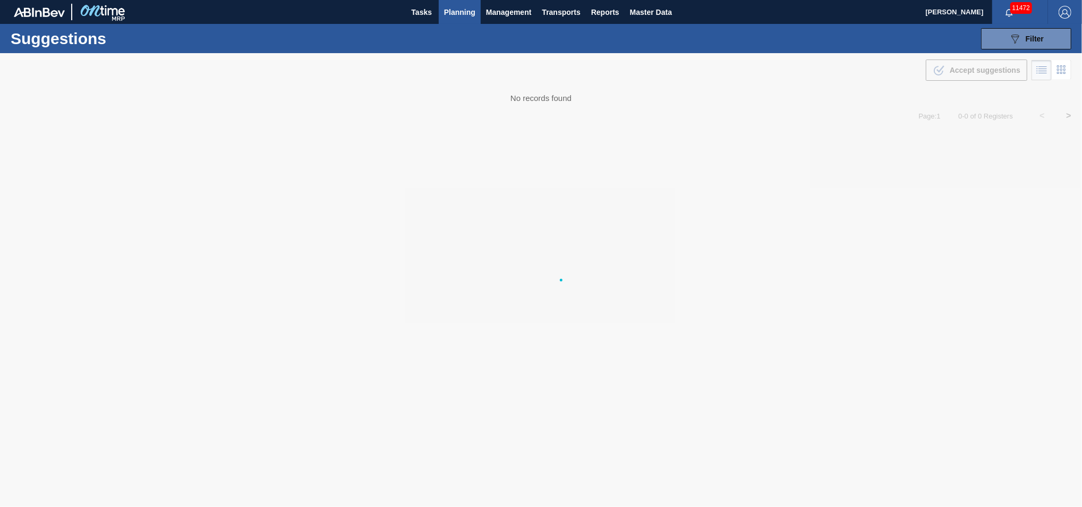
type from "[DATE]"
type to "[DATE]"
click at [1014, 38] on icon at bounding box center [1015, 39] width 8 height 9
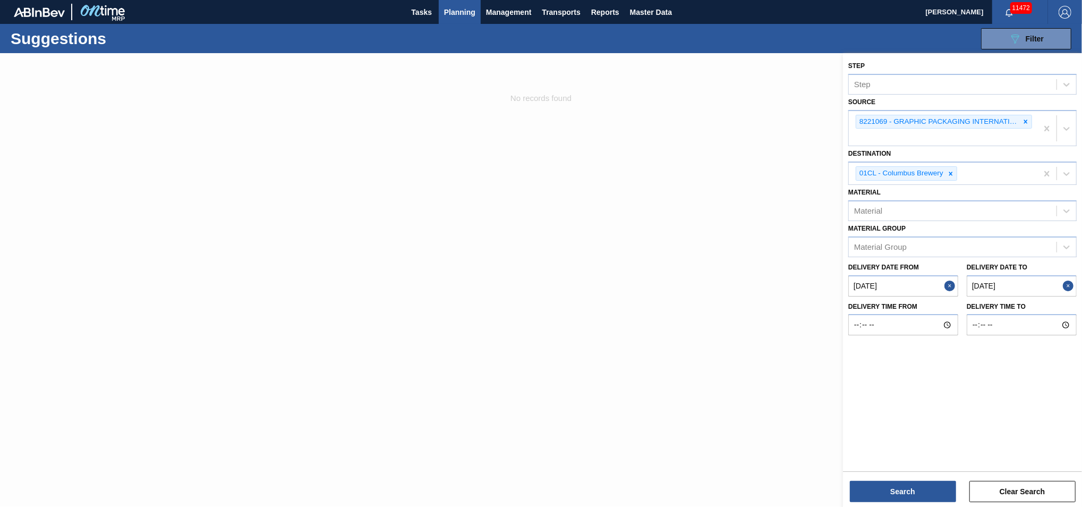
click at [918, 285] on from "[DATE]" at bounding box center [903, 285] width 110 height 21
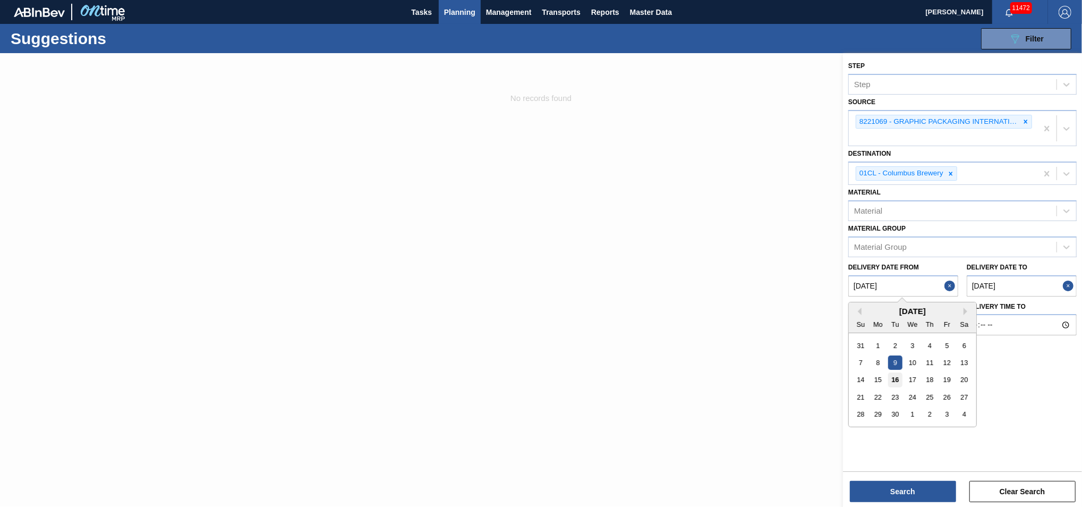
click at [899, 380] on div "16" at bounding box center [895, 379] width 14 height 14
type from "[DATE]"
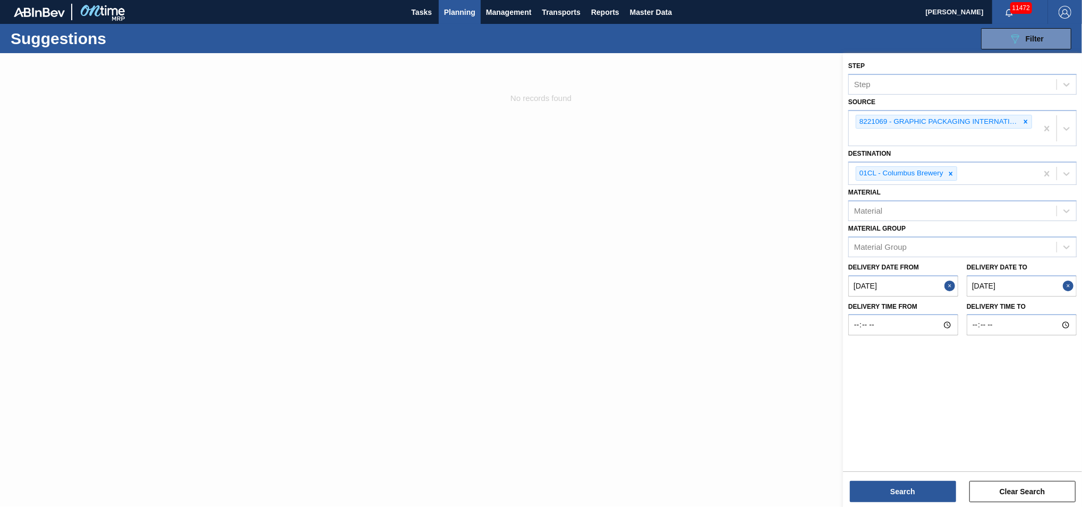
click at [1020, 282] on to "[DATE]" at bounding box center [1022, 285] width 110 height 21
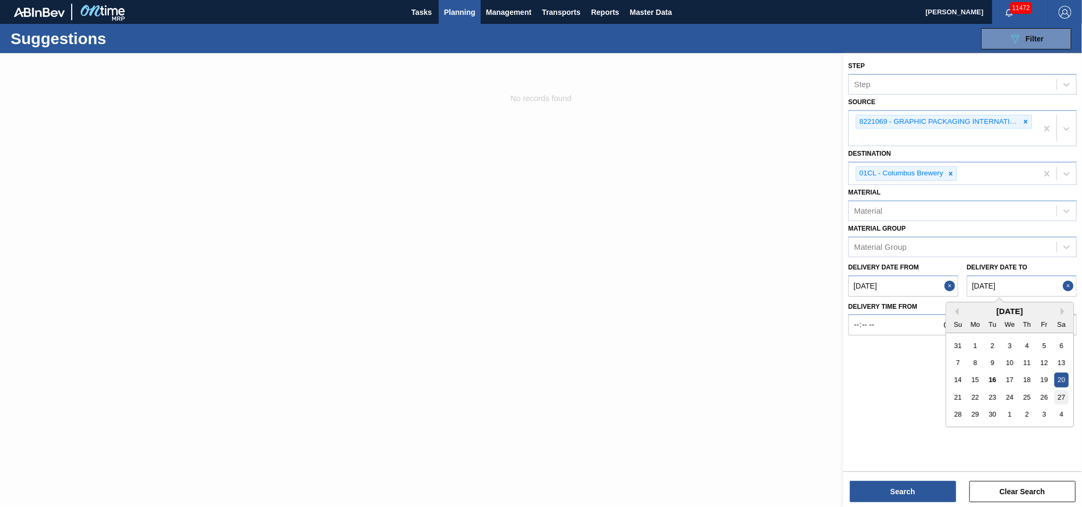
click at [1058, 395] on div "27" at bounding box center [1061, 397] width 14 height 14
type to "[DATE]"
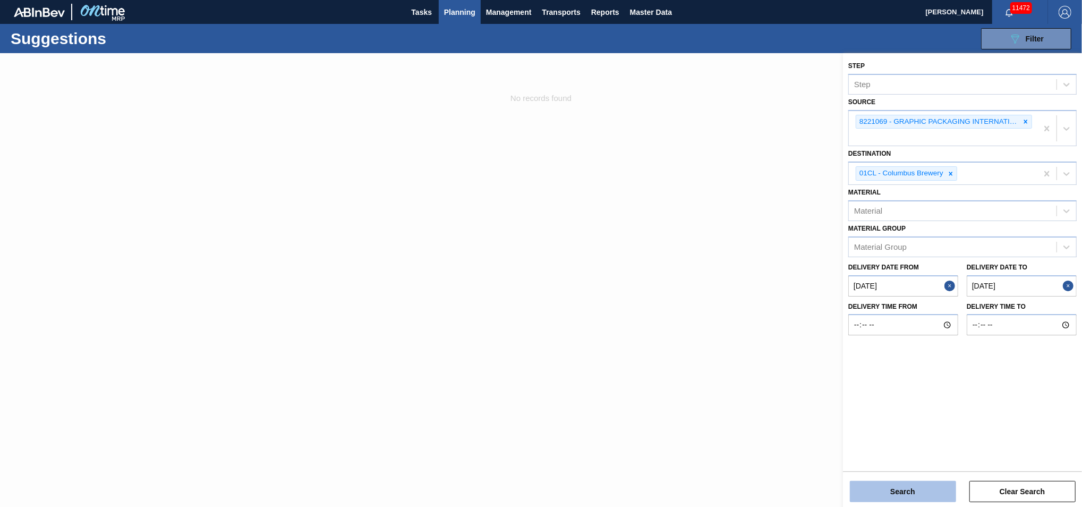
click at [920, 495] on button "Search" at bounding box center [903, 491] width 106 height 21
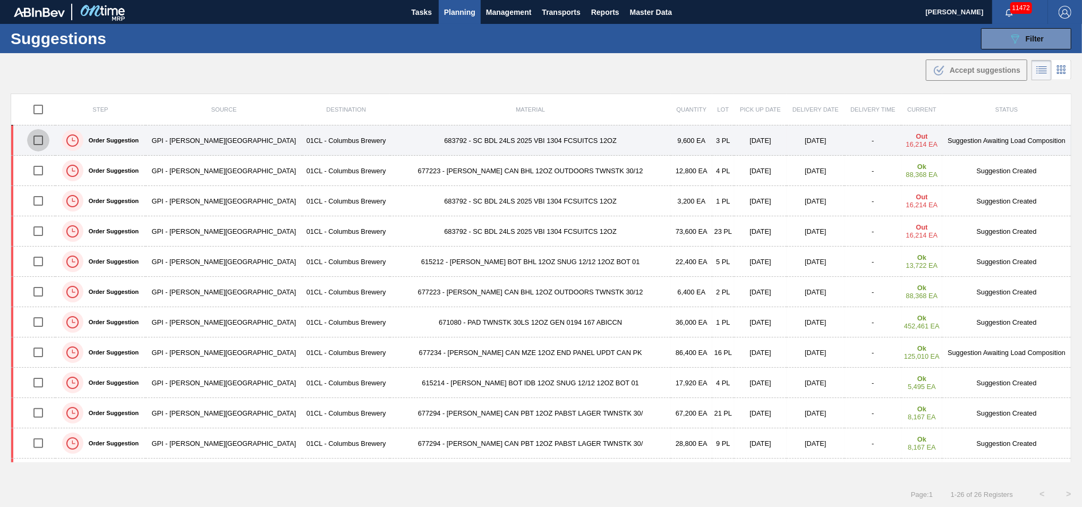
click at [46, 139] on input "checkbox" at bounding box center [38, 140] width 22 height 22
checkbox input "true"
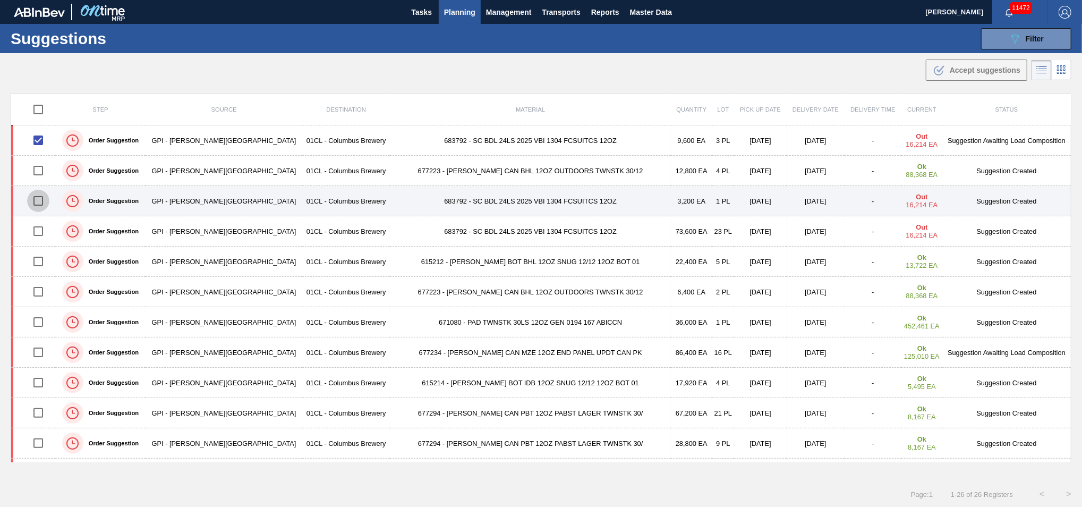
click at [45, 204] on input "checkbox" at bounding box center [38, 201] width 22 height 22
checkbox input "true"
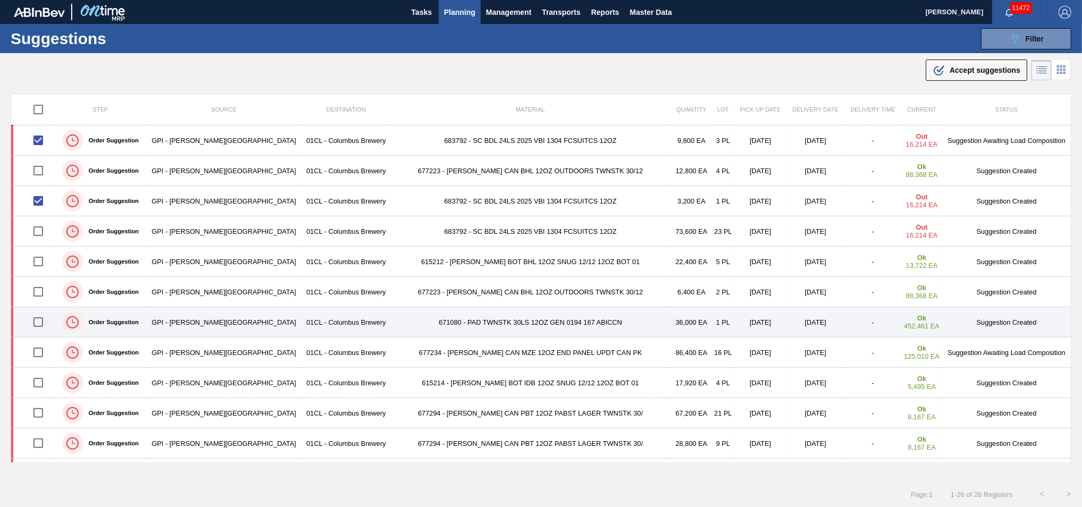
click at [40, 324] on input "checkbox" at bounding box center [38, 322] width 22 height 22
checkbox input "true"
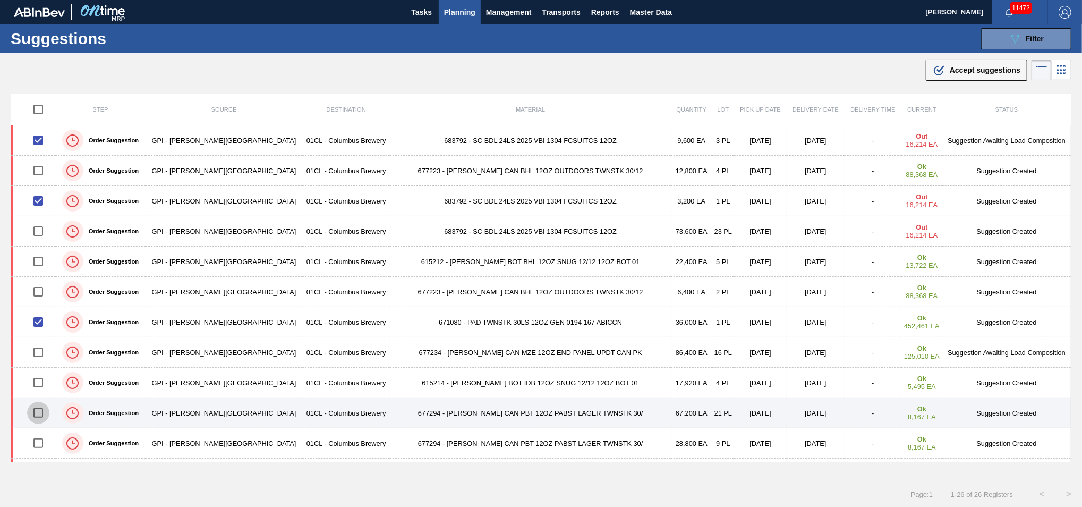
click at [40, 411] on input "checkbox" at bounding box center [38, 413] width 22 height 22
checkbox input "true"
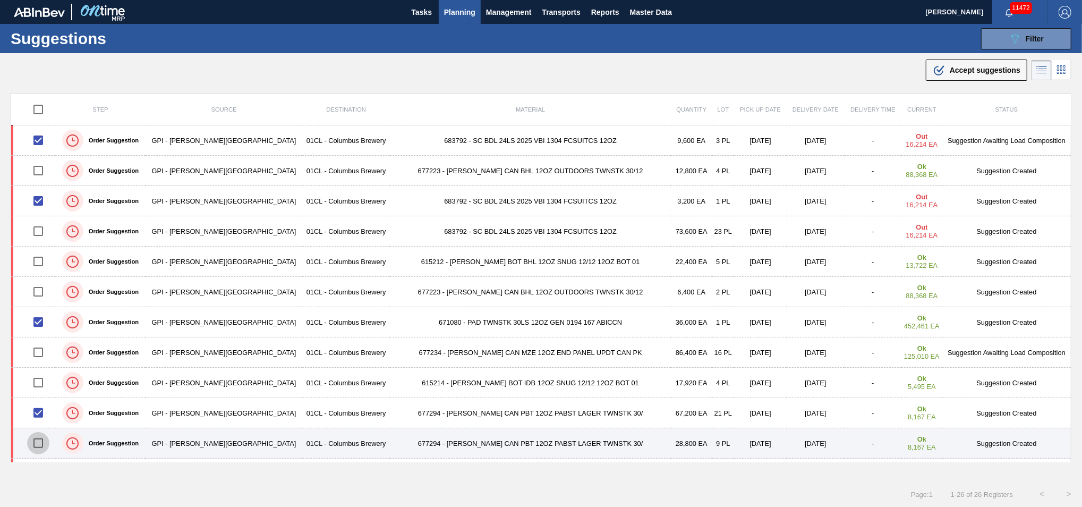
click at [43, 442] on input "checkbox" at bounding box center [38, 443] width 22 height 22
checkbox input "true"
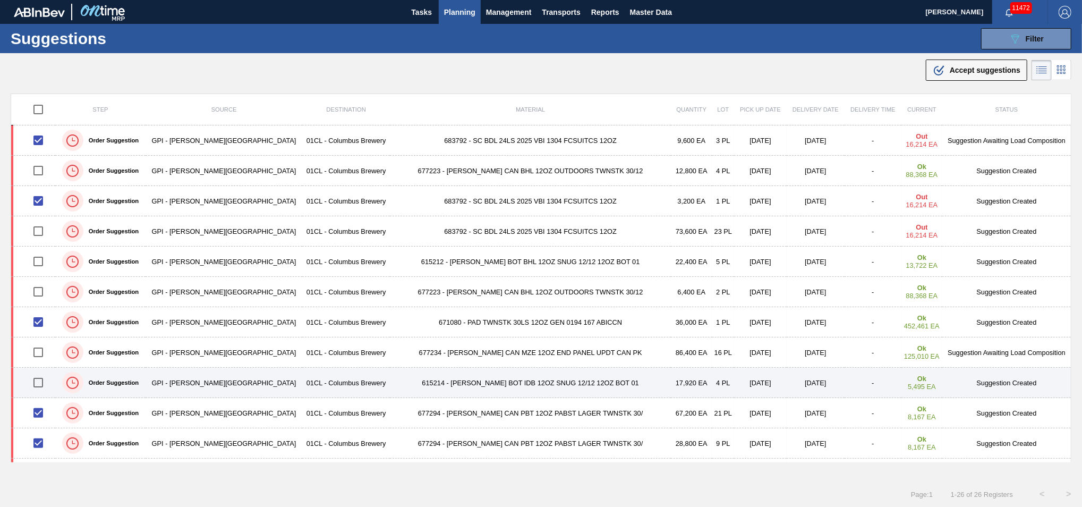
scroll to position [55, 0]
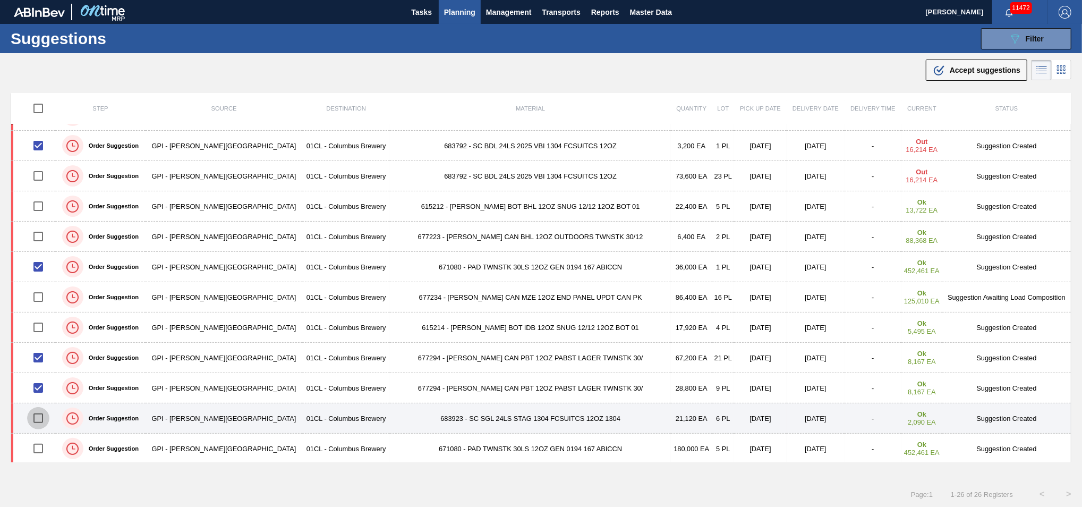
click at [41, 418] on input "checkbox" at bounding box center [38, 418] width 22 height 22
checkbox input "true"
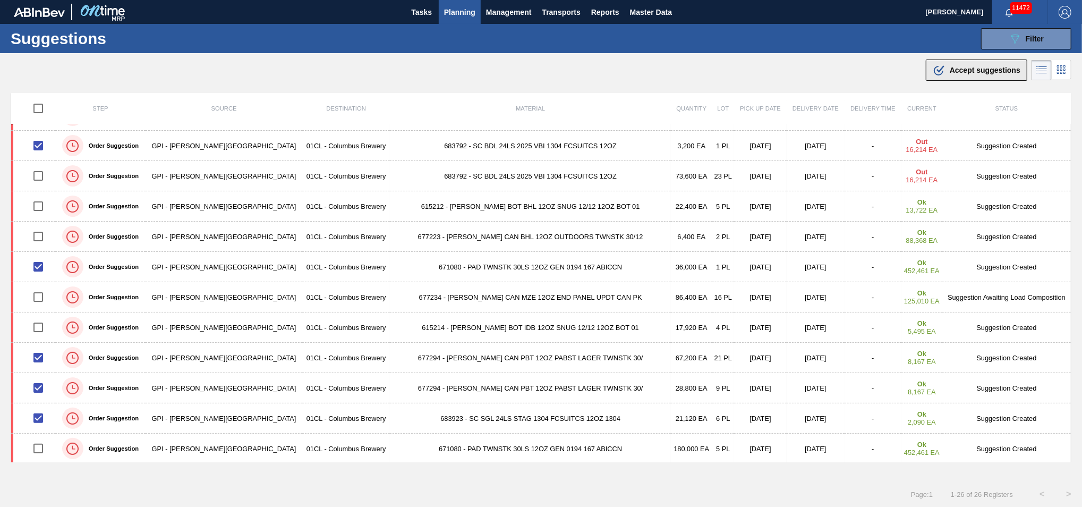
click at [960, 67] on span "Accept suggestions" at bounding box center [985, 70] width 71 height 8
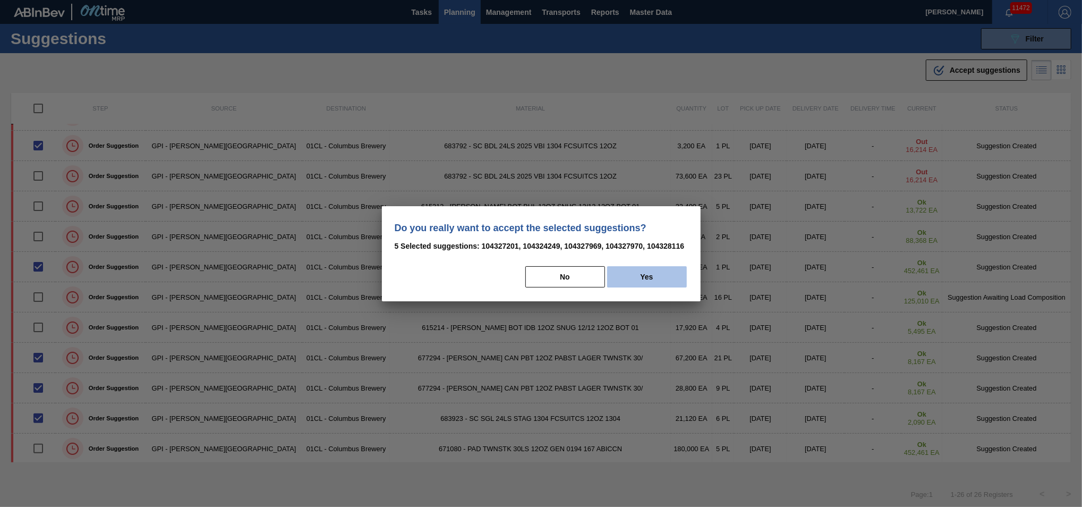
click at [636, 281] on button "Yes" at bounding box center [647, 276] width 80 height 21
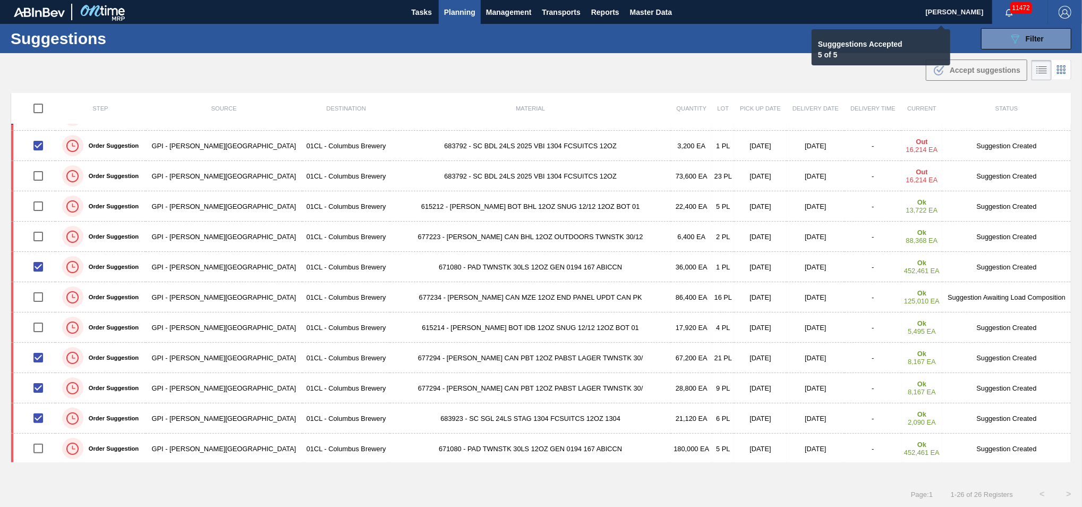
checkbox input "false"
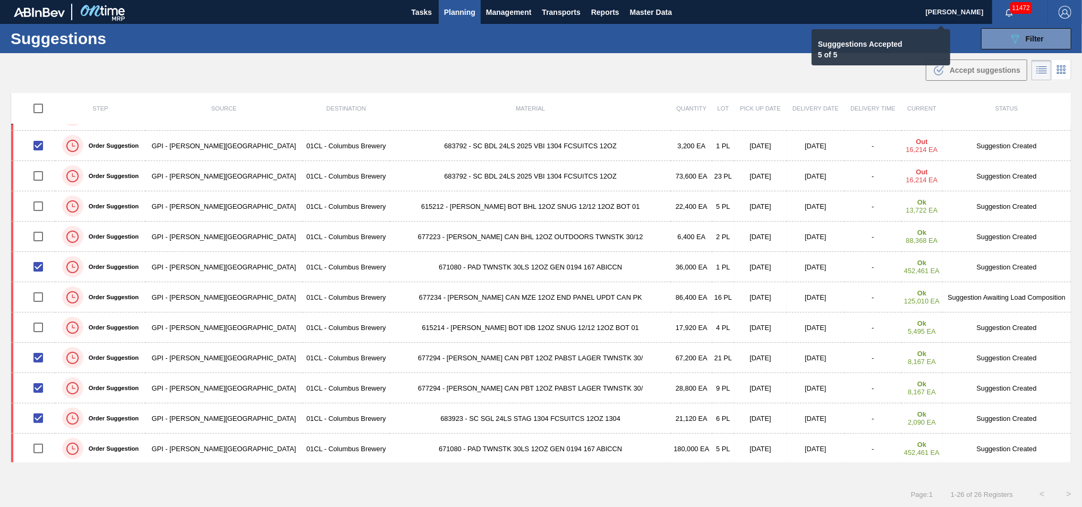
checkbox input "false"
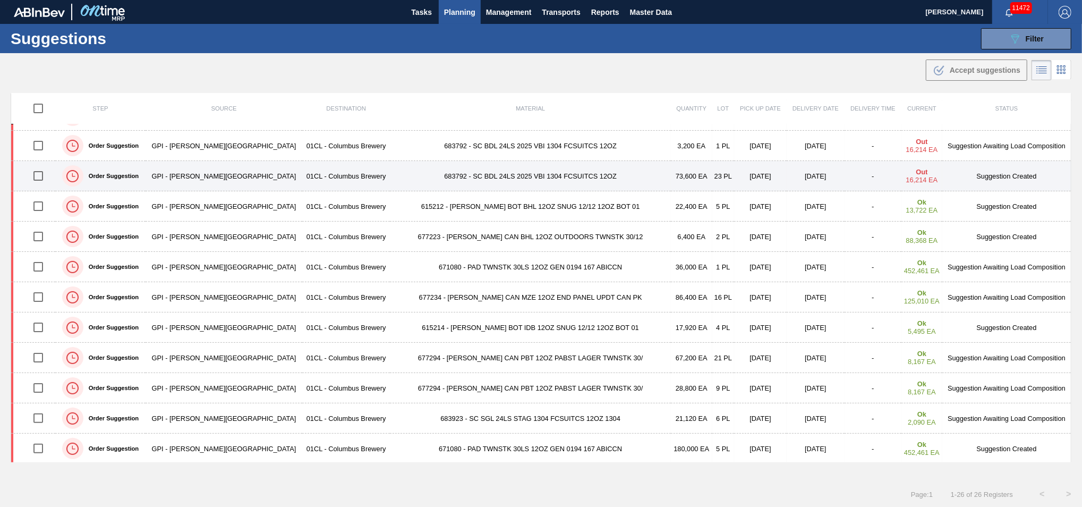
click at [38, 178] on input "checkbox" at bounding box center [38, 176] width 22 height 22
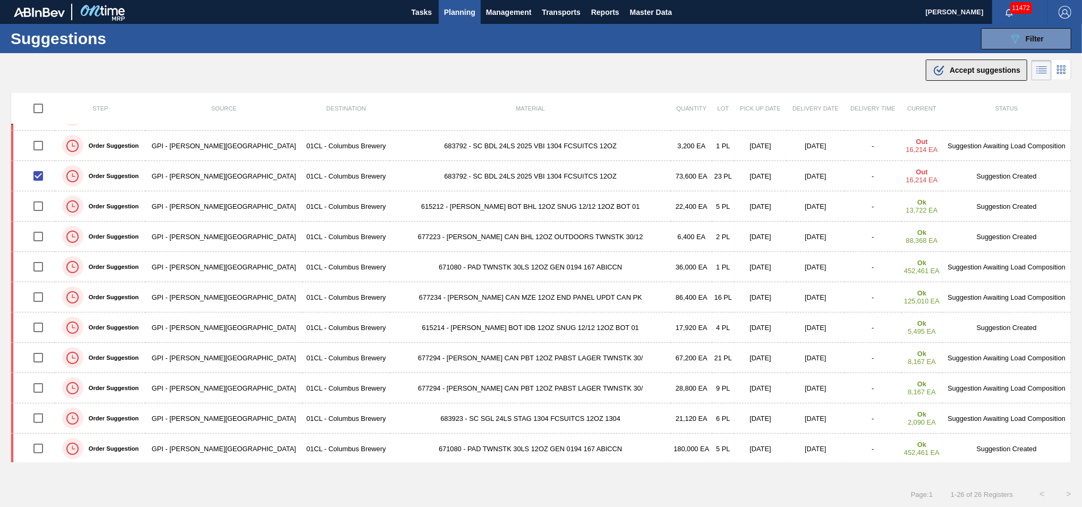
click at [989, 65] on div ".b{fill:var(--color-action-default)} Accept suggestions" at bounding box center [977, 70] width 88 height 13
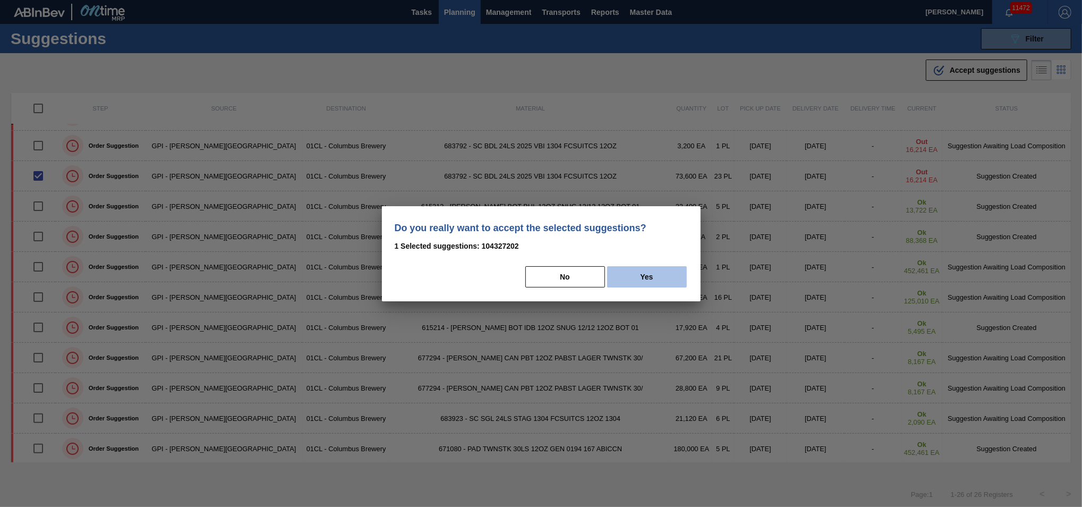
click at [634, 276] on button "Yes" at bounding box center [647, 276] width 80 height 21
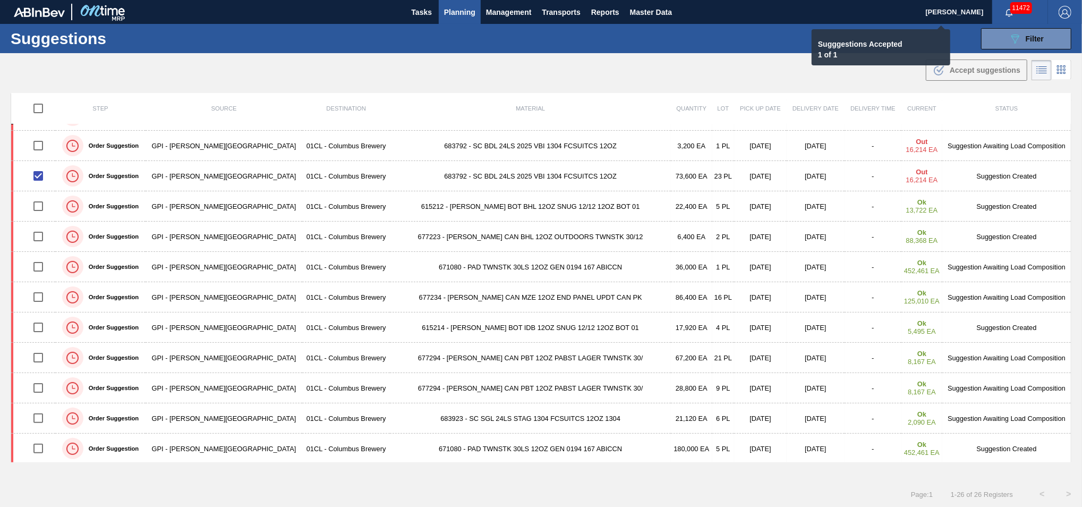
checkbox input "false"
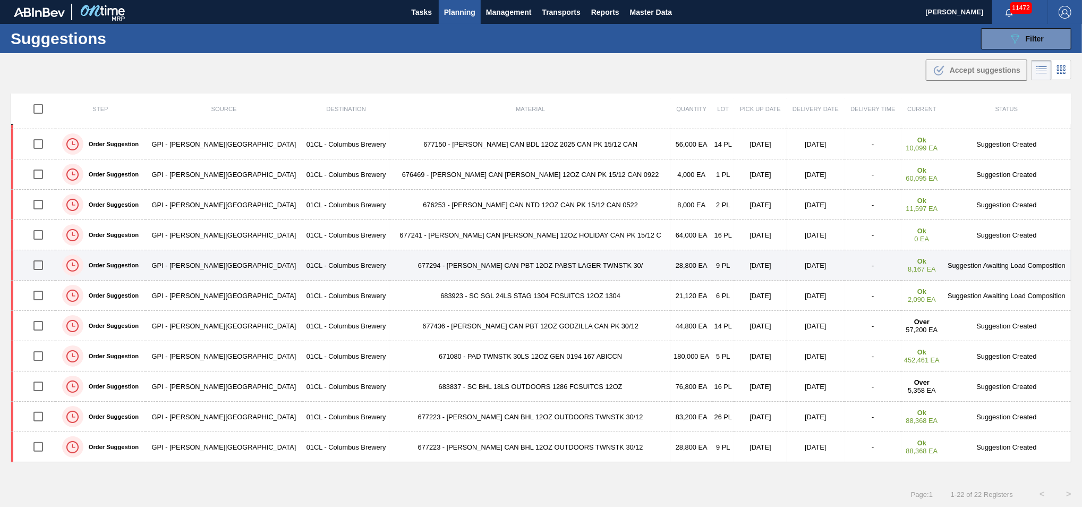
scroll to position [1, 0]
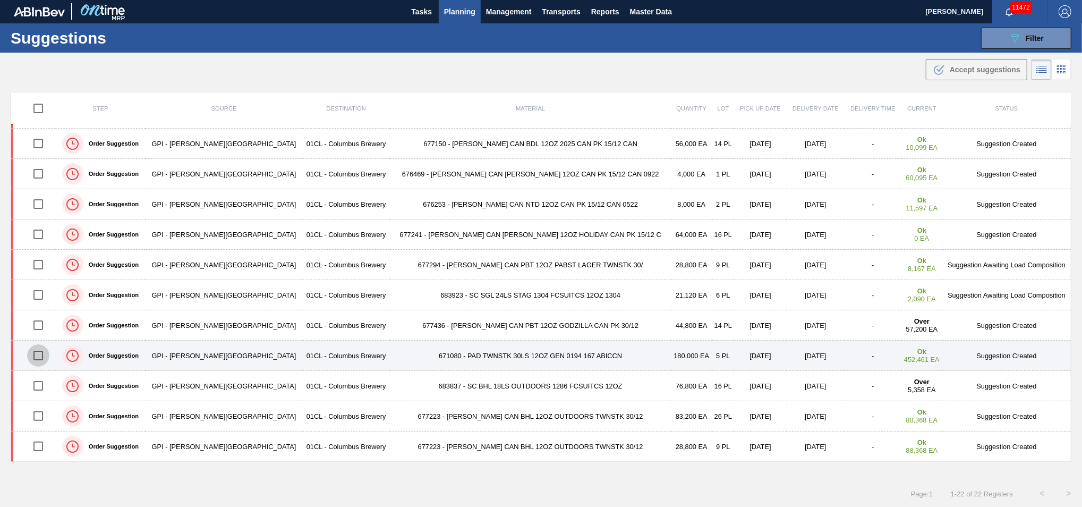
click at [46, 355] on input "checkbox" at bounding box center [38, 355] width 22 height 22
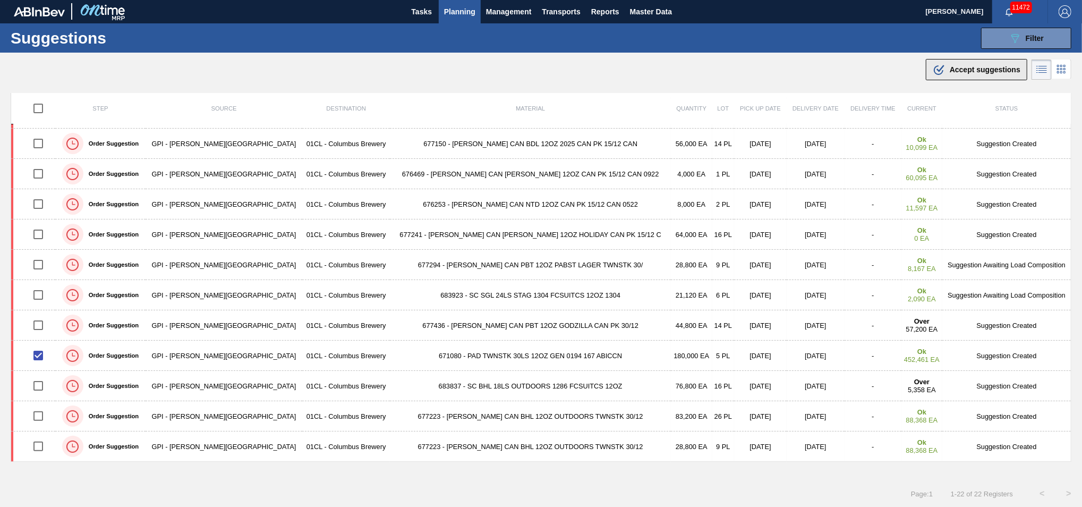
click at [943, 65] on icon ".b{fill:var(--color-action-default)}" at bounding box center [939, 69] width 13 height 13
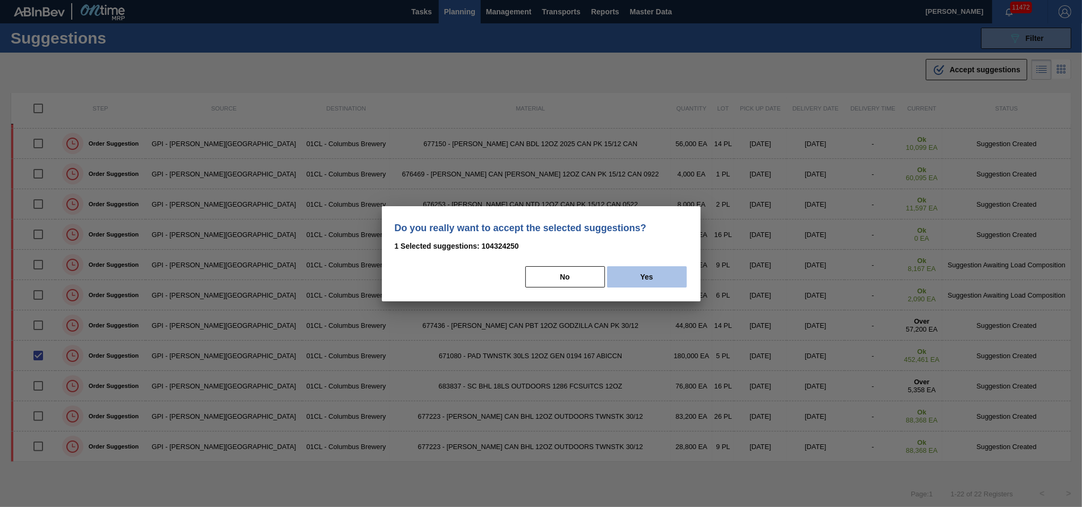
click at [640, 280] on button "Yes" at bounding box center [647, 276] width 80 height 21
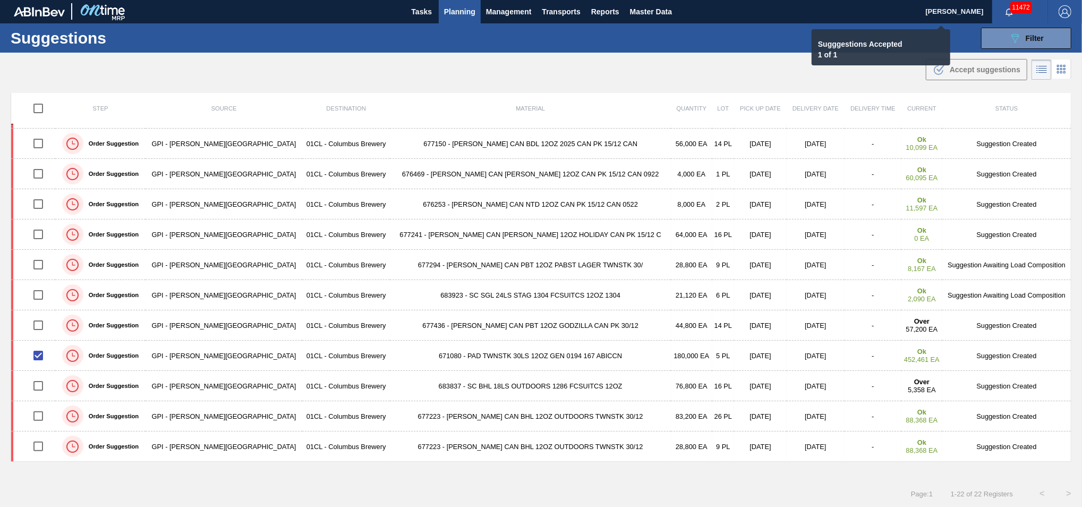
checkbox input "false"
